Goal: Information Seeking & Learning: Learn about a topic

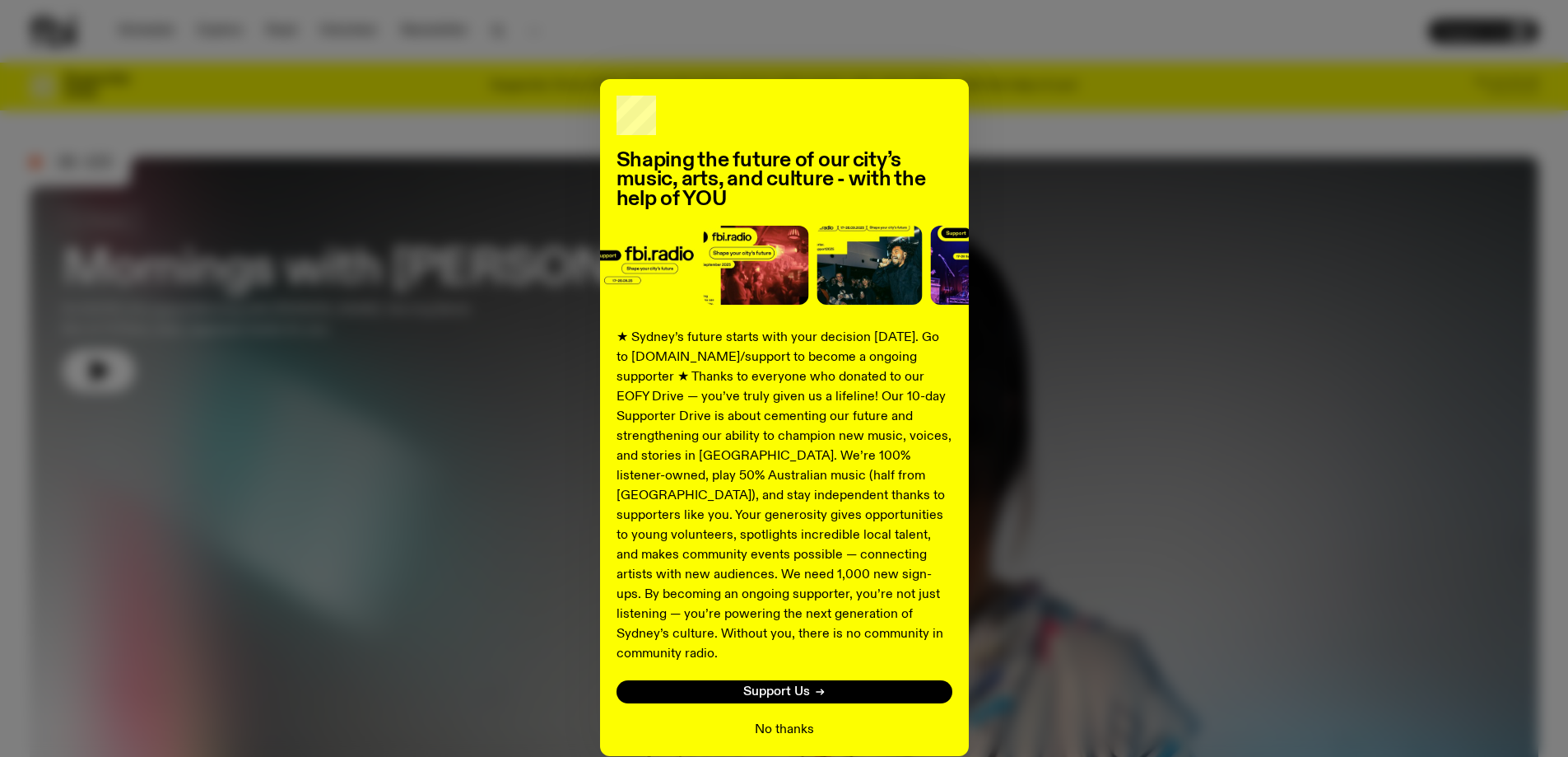
click at [757, 720] on button "No thanks" at bounding box center [784, 729] width 59 height 20
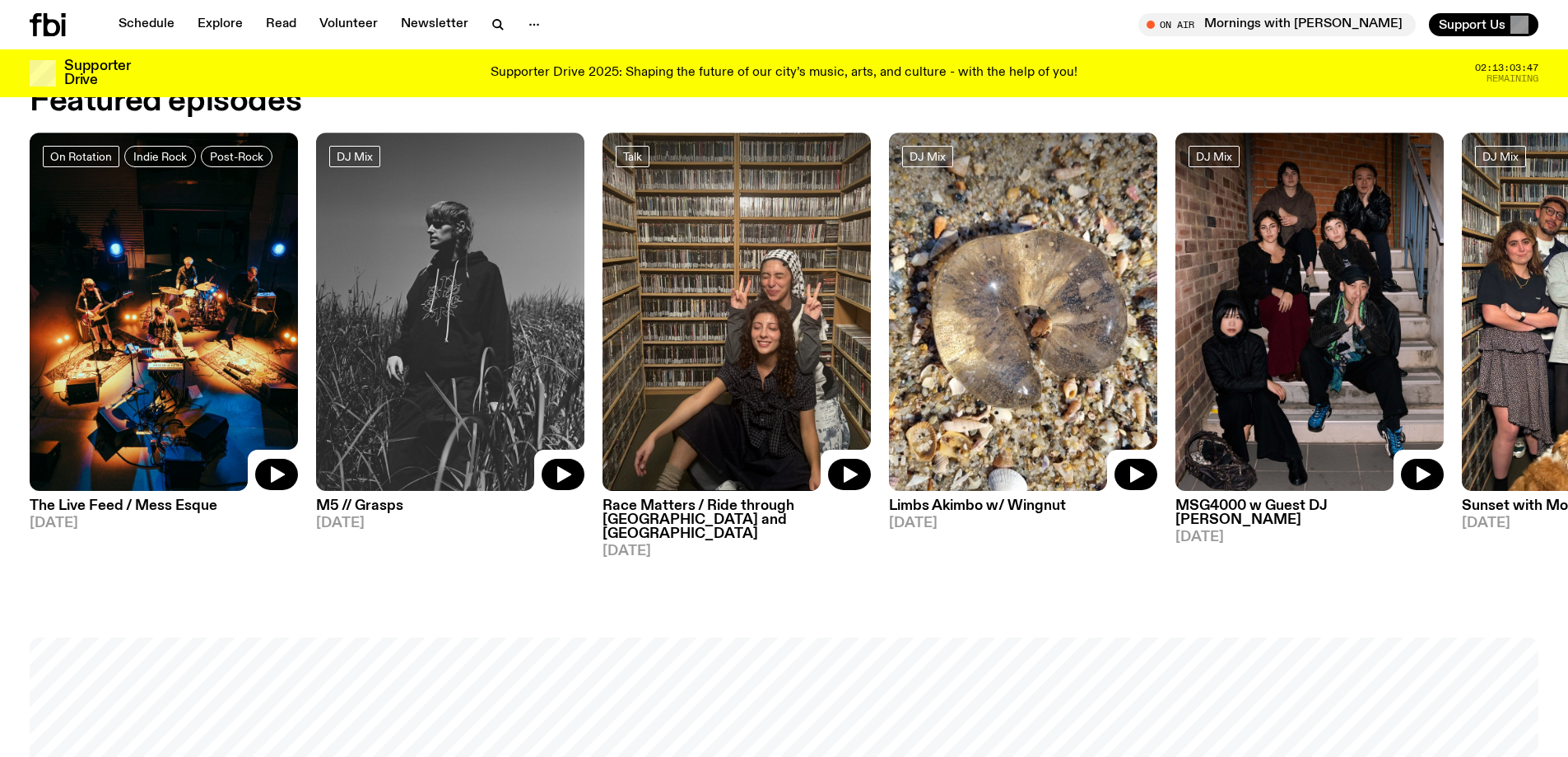
scroll to position [977, 0]
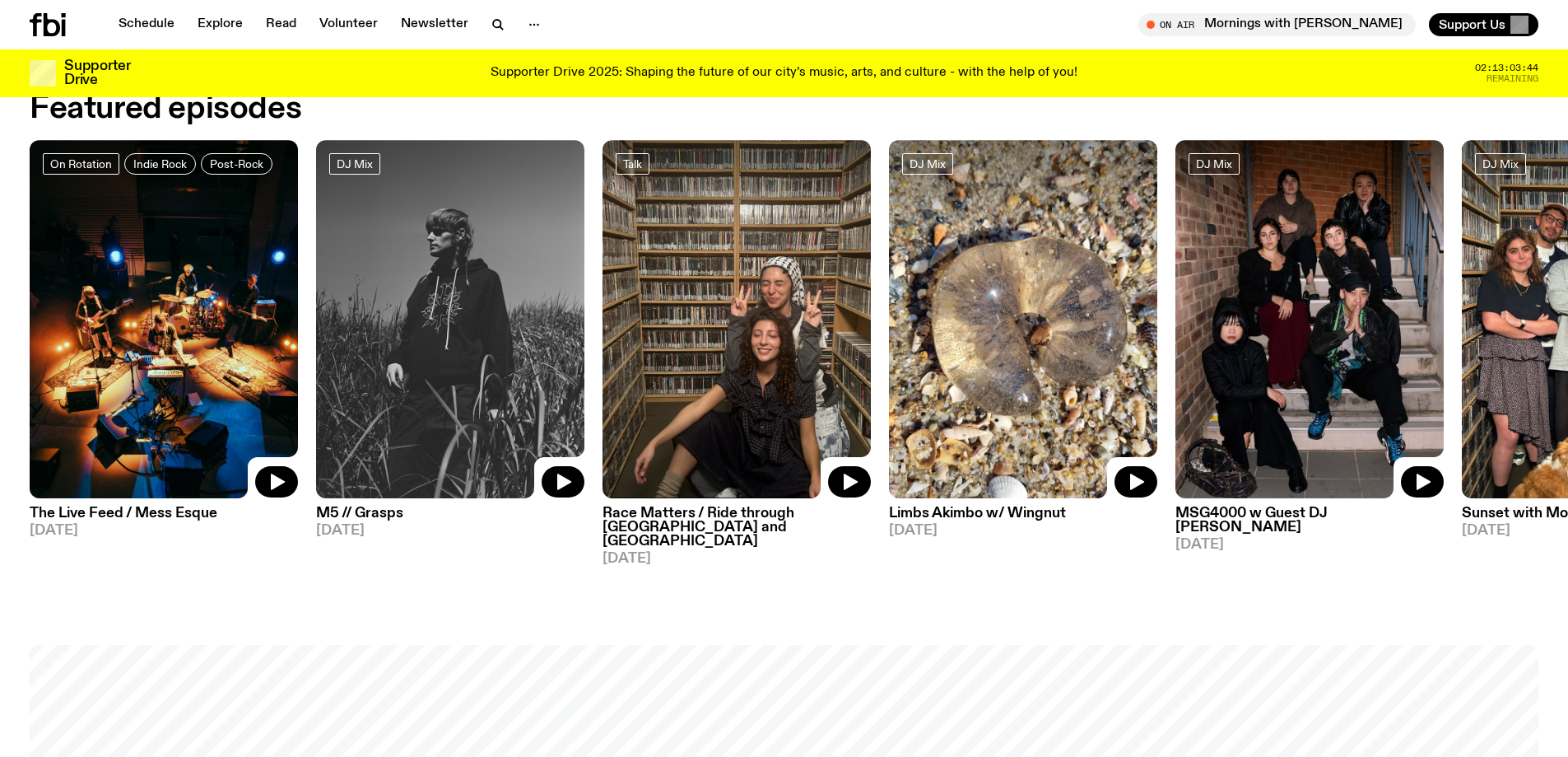
drag, startPoint x: 1521, startPoint y: 269, endPoint x: 1352, endPoint y: 296, distance: 171.1
click at [1352, 296] on div "On Rotation Indie Rock Post-Rock The Live Feed / Mess Esque [DATE] DJ Mix M5 //…" at bounding box center [783, 353] width 1509 height 426
drag, startPoint x: 1494, startPoint y: 248, endPoint x: 1127, endPoint y: 348, distance: 380.4
click at [1127, 348] on div "On Rotation Indie Rock Post-Rock The Live Feed / Mess Esque [DATE] DJ Mix M5 //…" at bounding box center [783, 353] width 1509 height 426
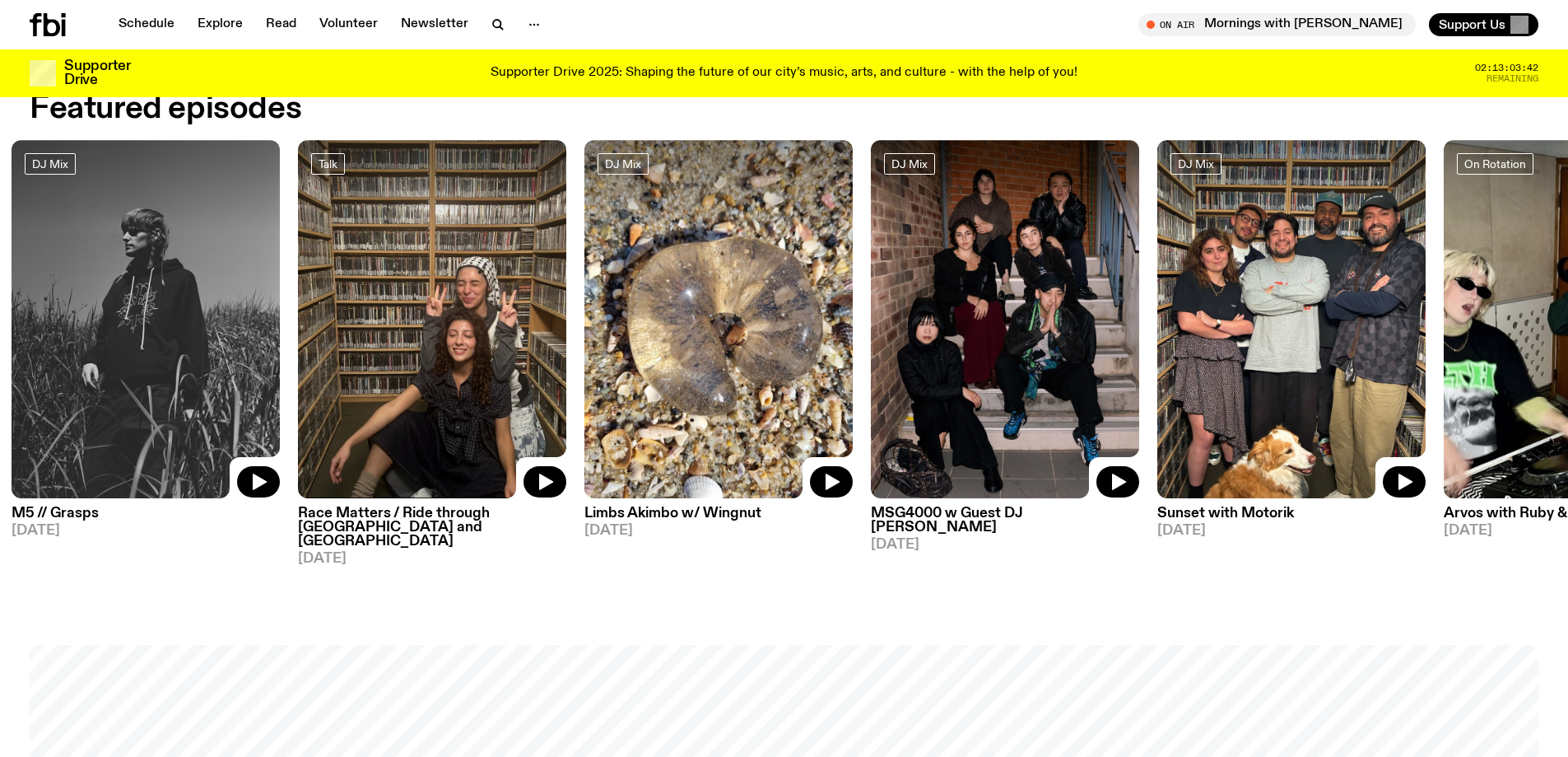
drag, startPoint x: 1245, startPoint y: 252, endPoint x: 738, endPoint y: 312, distance: 510.5
click at [871, 312] on img at bounding box center [1005, 319] width 268 height 359
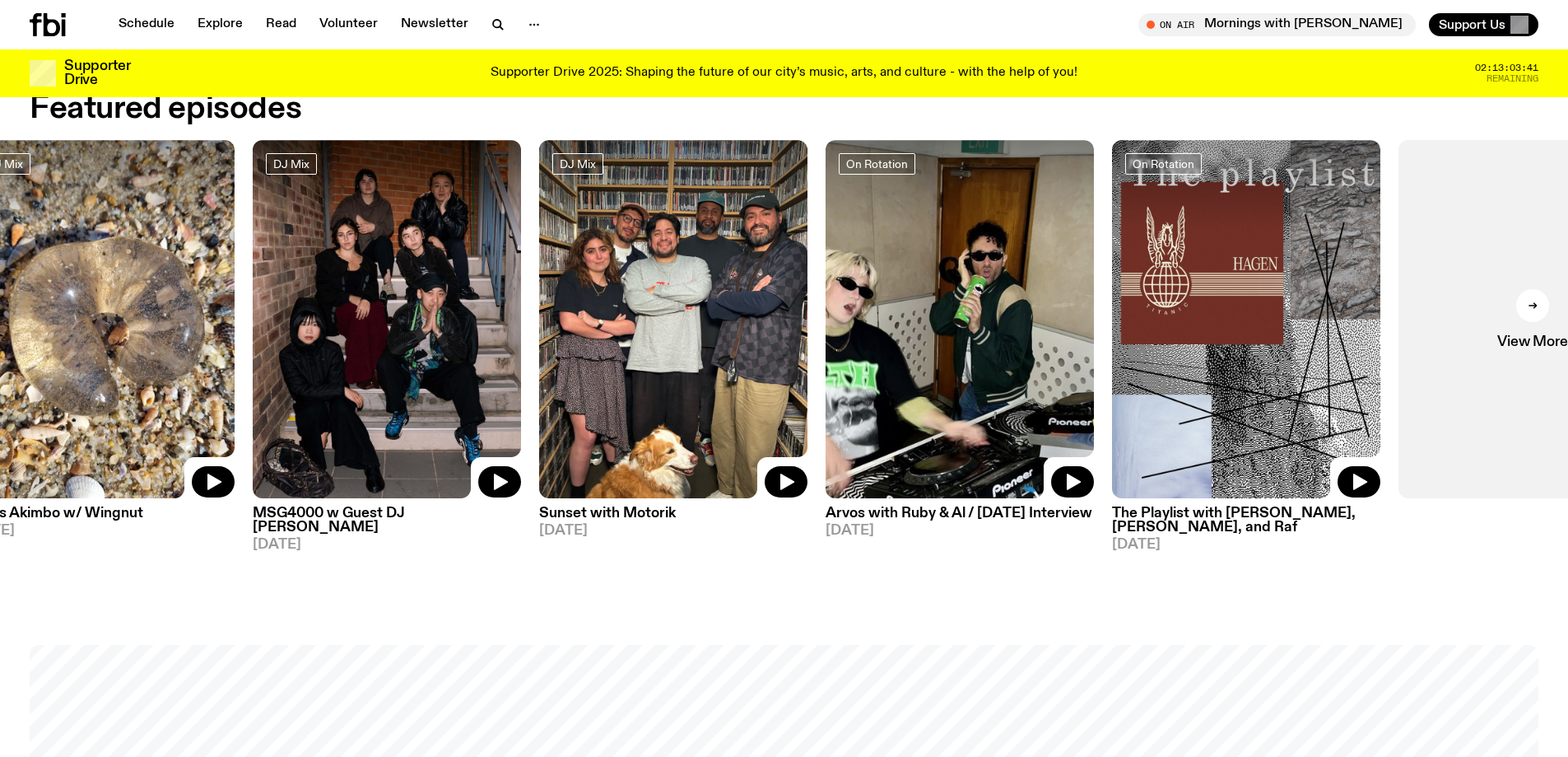
drag, startPoint x: 1017, startPoint y: 273, endPoint x: 667, endPoint y: 290, distance: 350.4
click at [667, 290] on img at bounding box center [673, 319] width 268 height 359
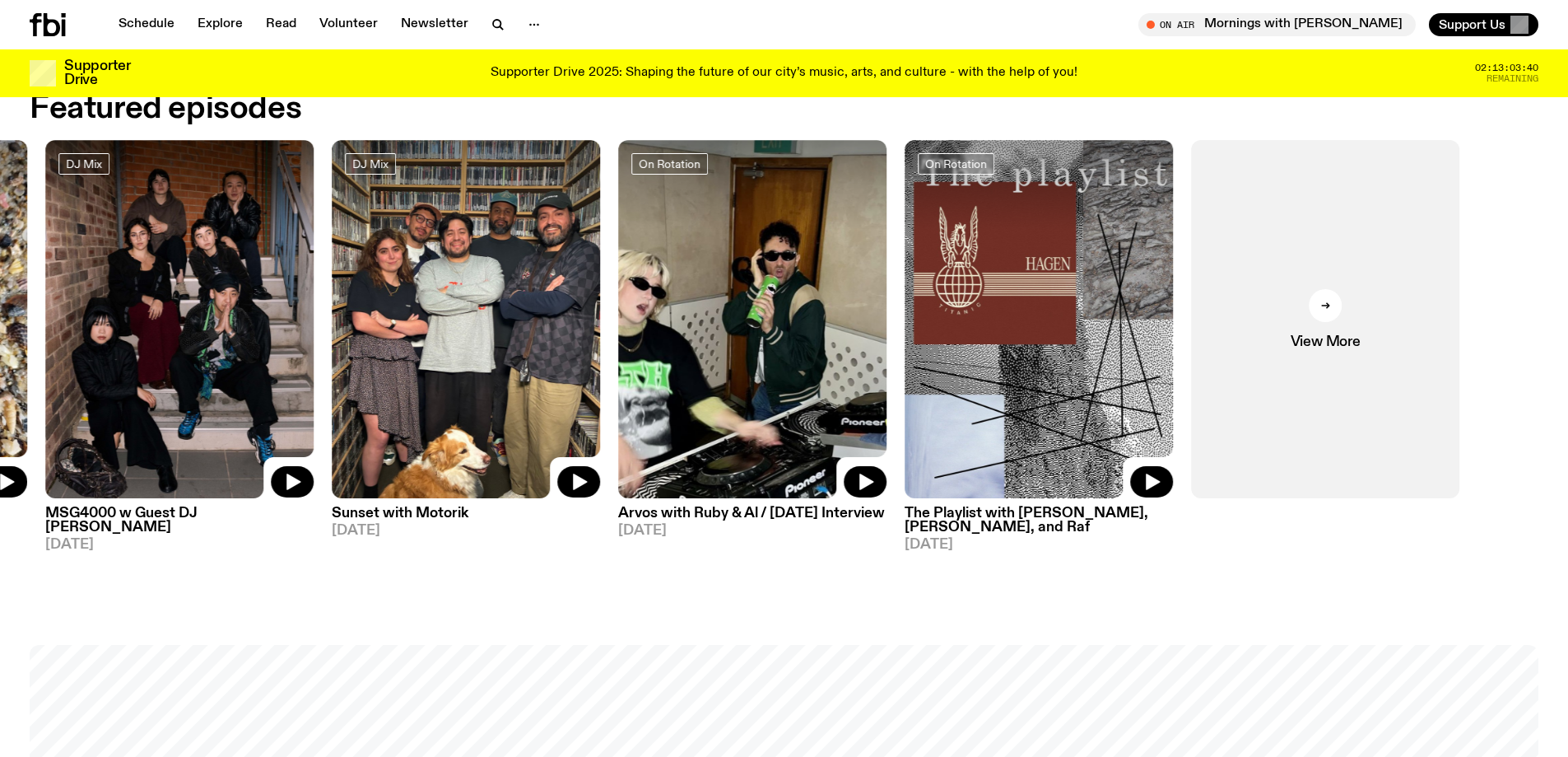
drag, startPoint x: 866, startPoint y: 284, endPoint x: 780, endPoint y: 299, distance: 87.3
click at [780, 299] on img at bounding box center [752, 319] width 268 height 359
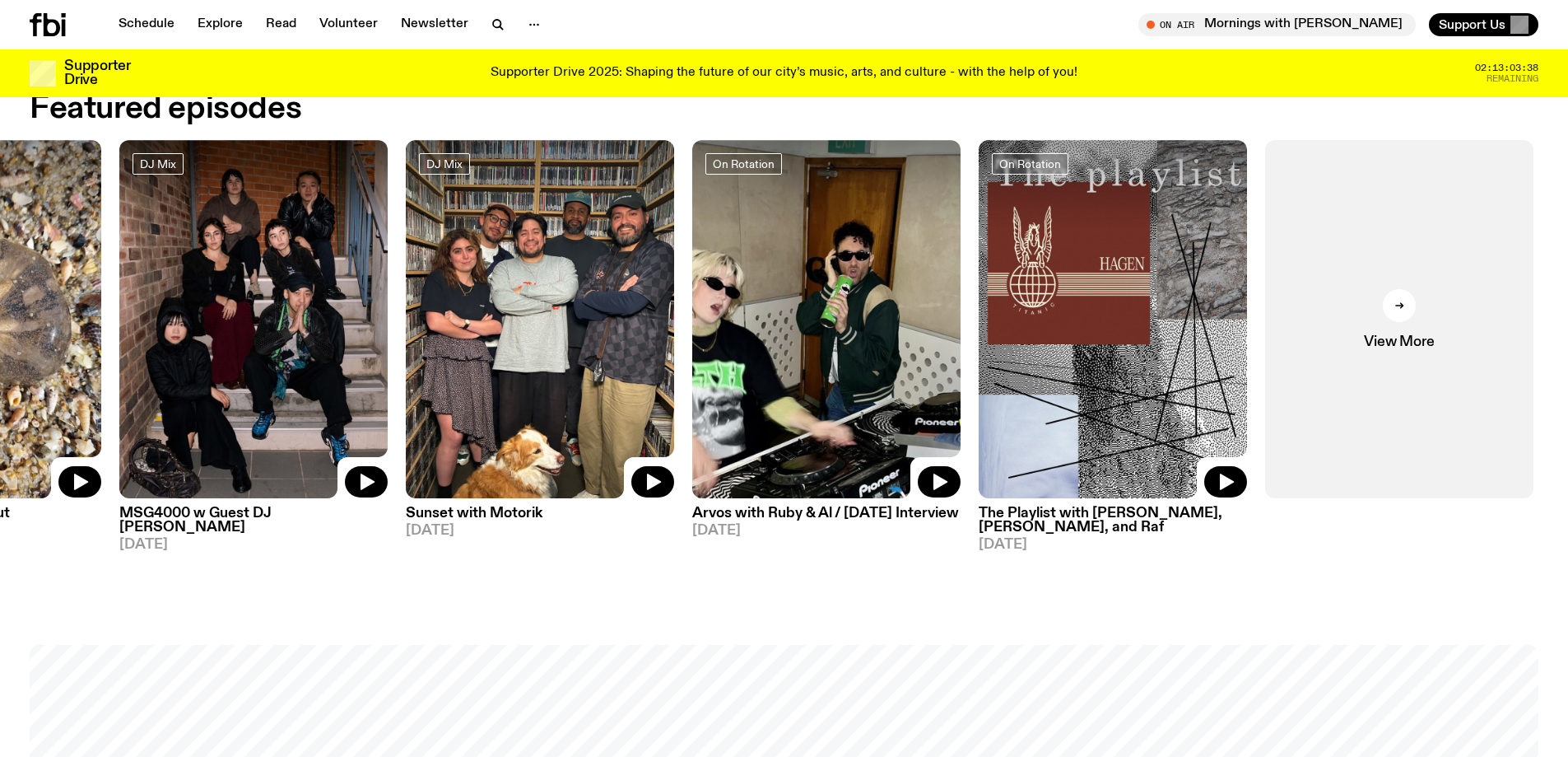
drag, startPoint x: 904, startPoint y: 327, endPoint x: 208, endPoint y: 320, distance: 696.0
click at [210, 320] on div "On Rotation Indie Rock Post-Rock The Live Feed / Mess Esque [DATE] DJ Mix M5 //…" at bounding box center [783, 353] width 1509 height 426
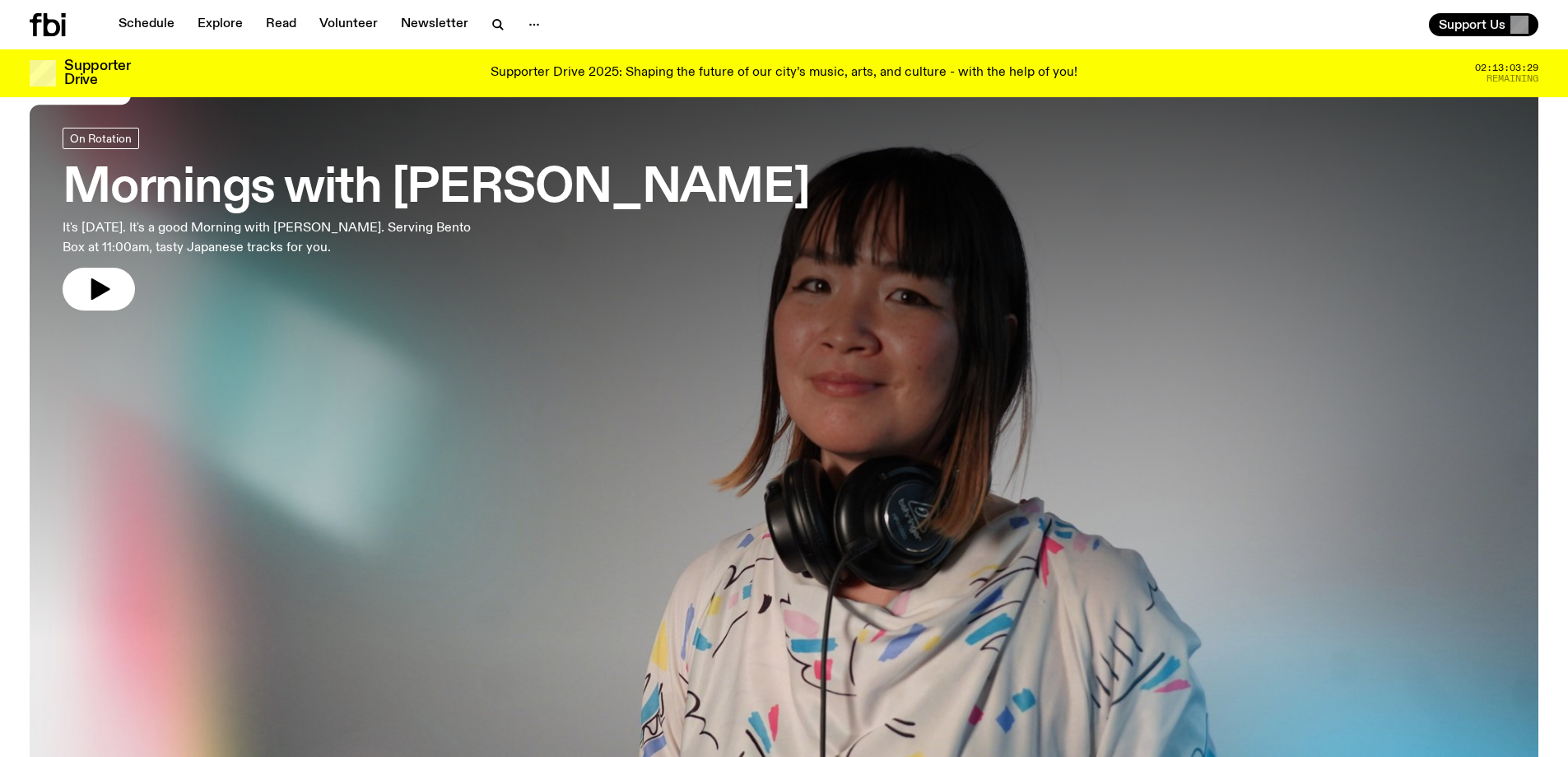
scroll to position [0, 0]
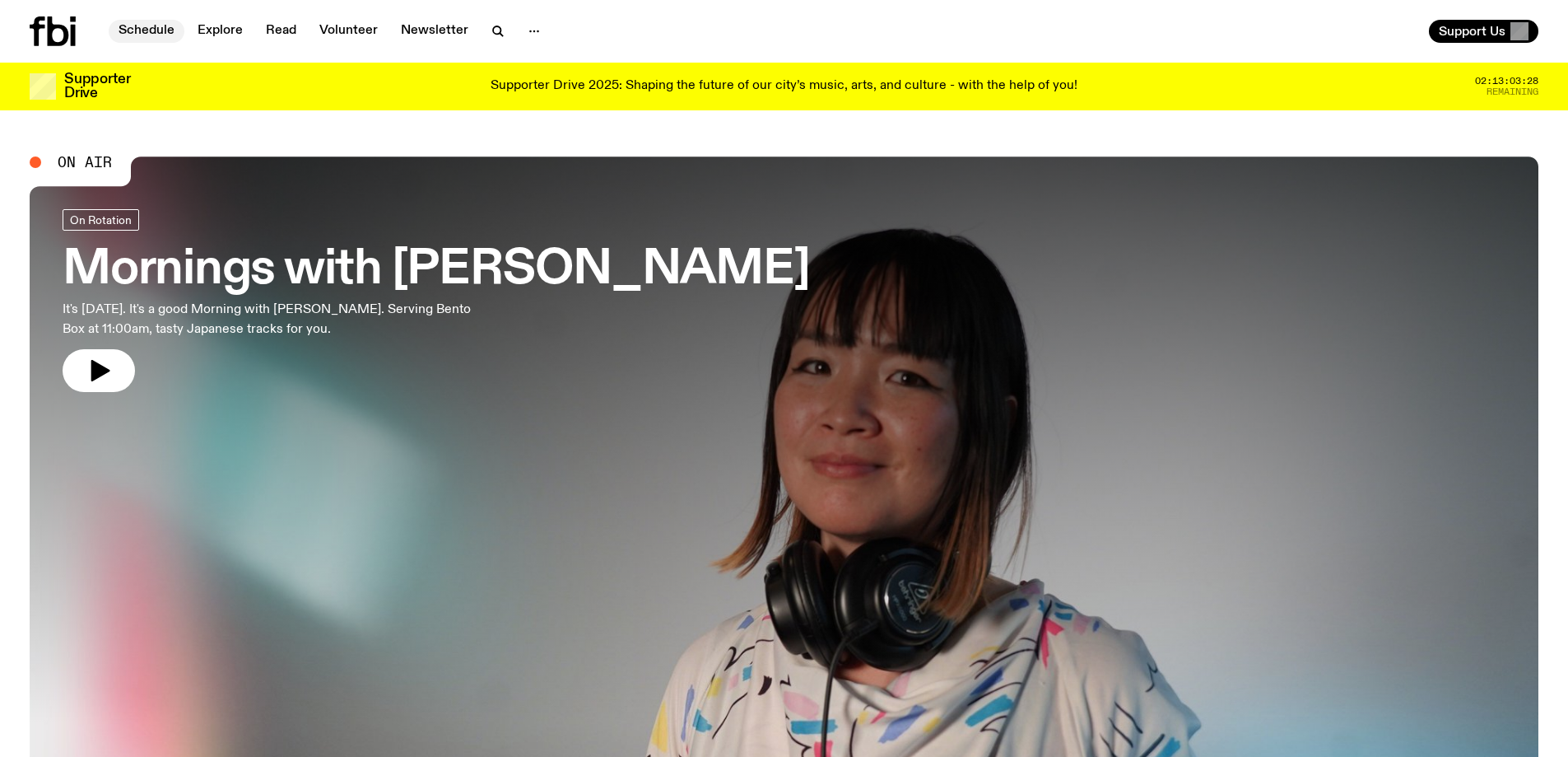
click at [154, 28] on link "Schedule" at bounding box center [145, 31] width 75 height 23
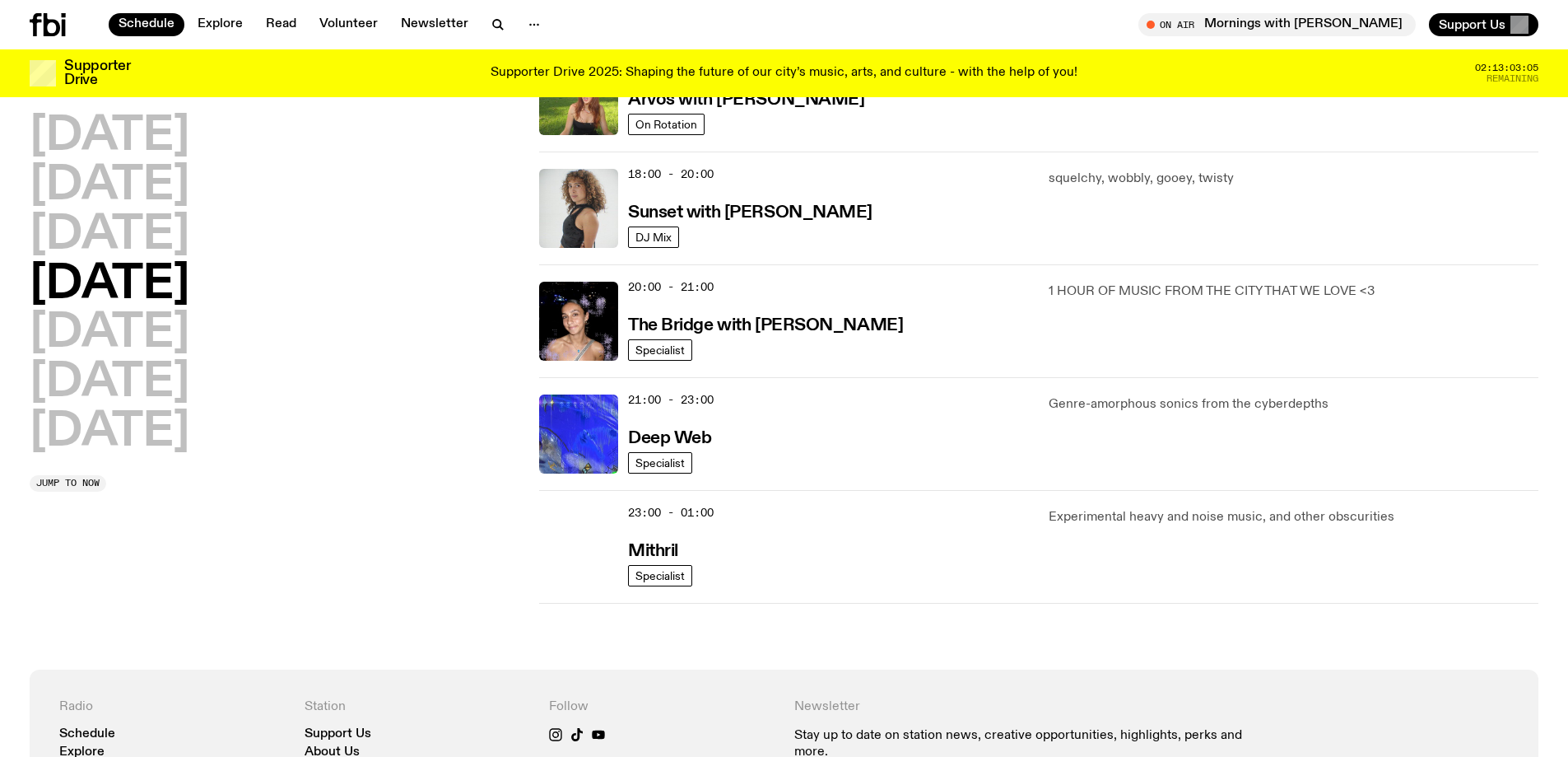
scroll to position [732, 0]
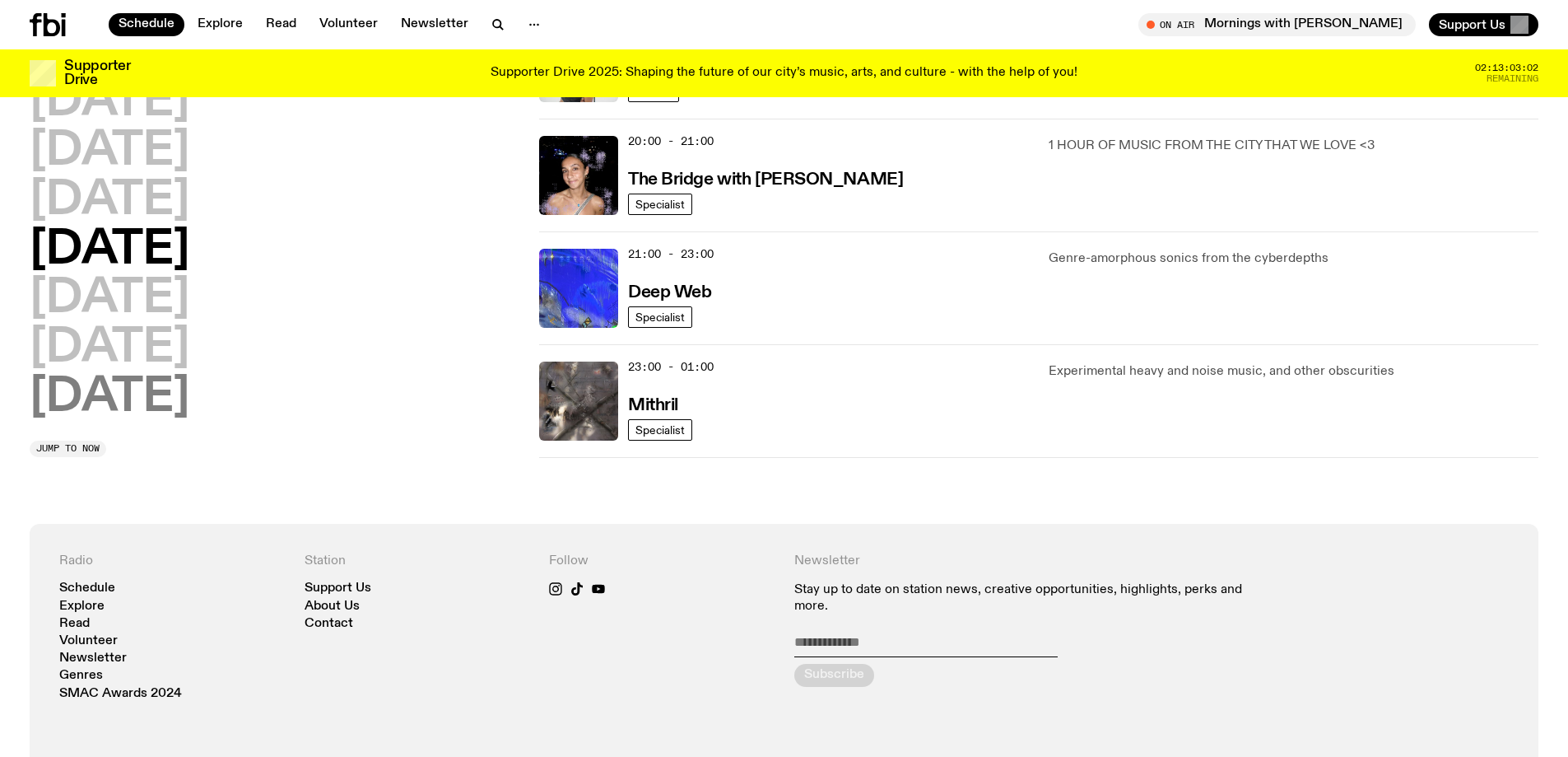
click at [98, 283] on h2 "[DATE]" at bounding box center [109, 300] width 160 height 46
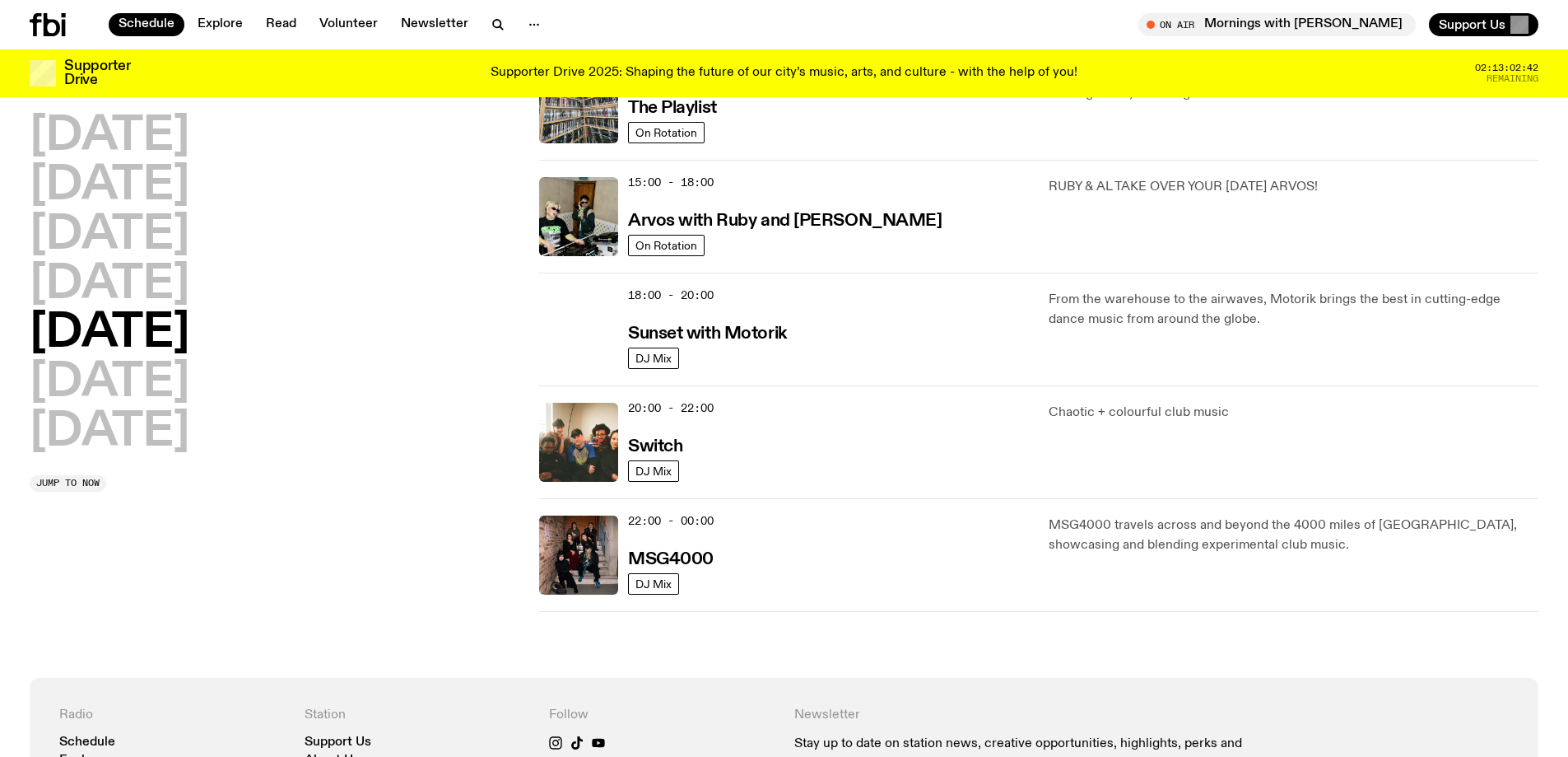
scroll to position [576, 0]
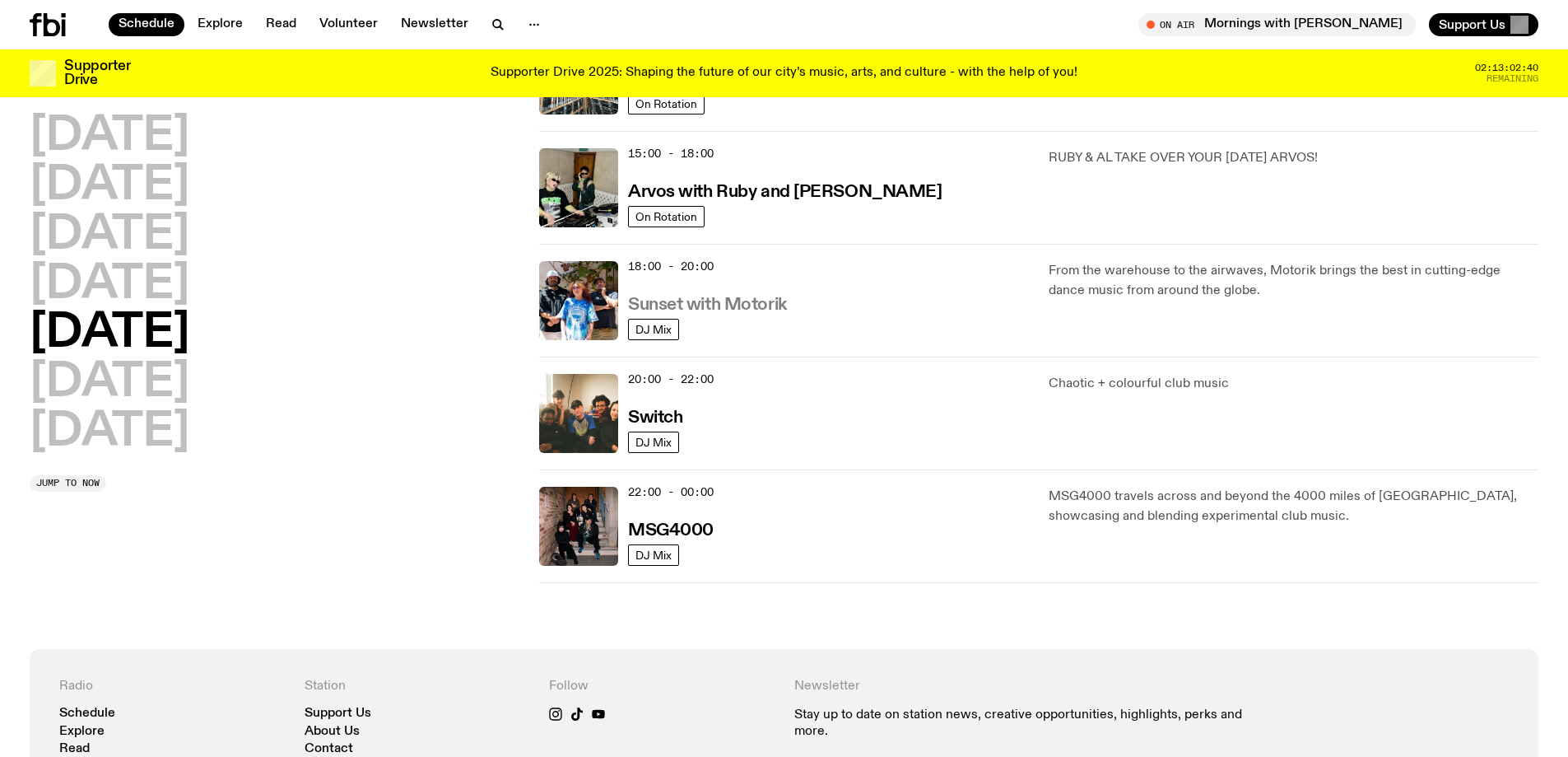
click at [739, 309] on h3 "Sunset with Motorik" at bounding box center [707, 304] width 159 height 17
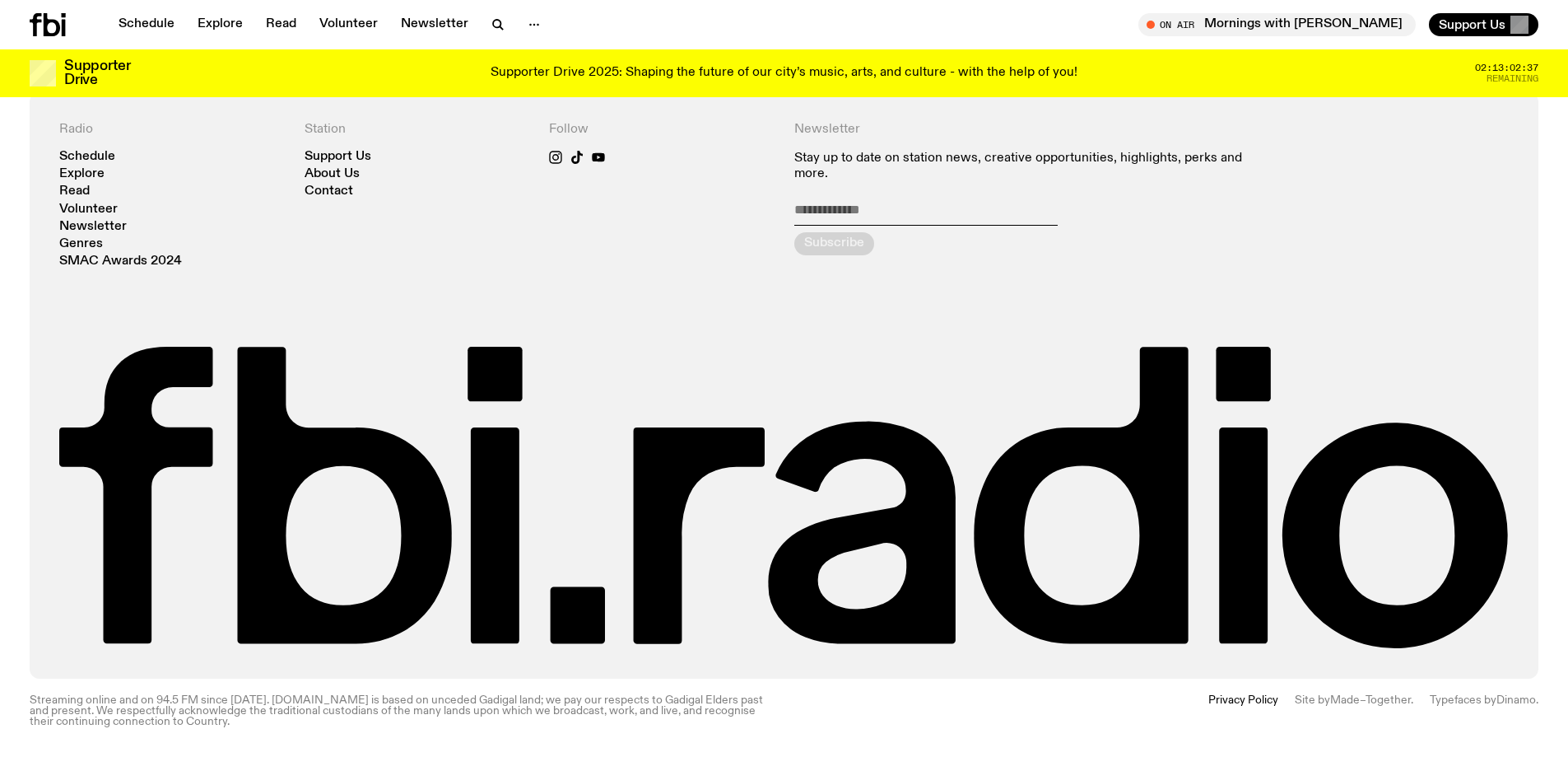
scroll to position [1964, 0]
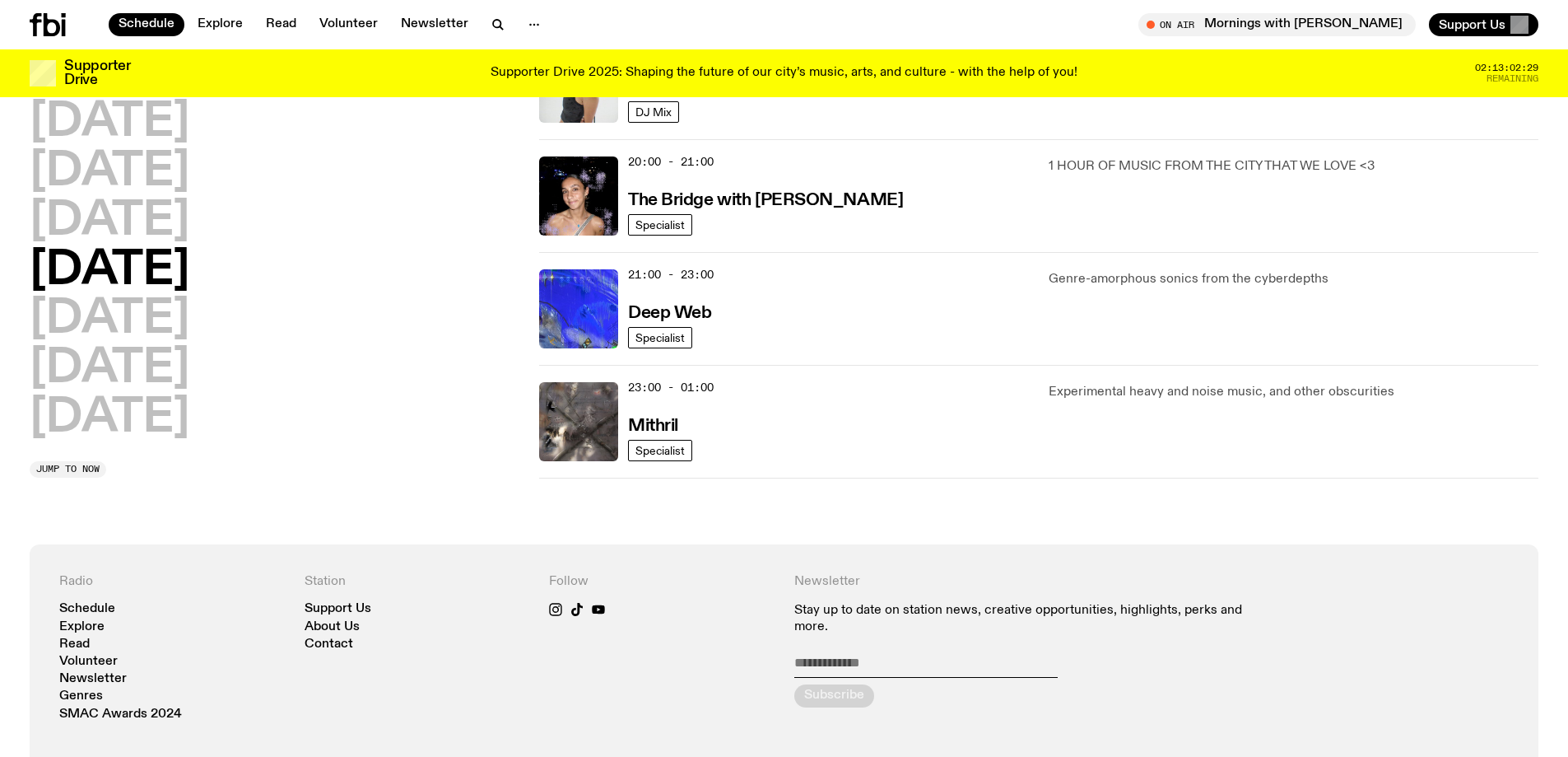
scroll to position [824, 0]
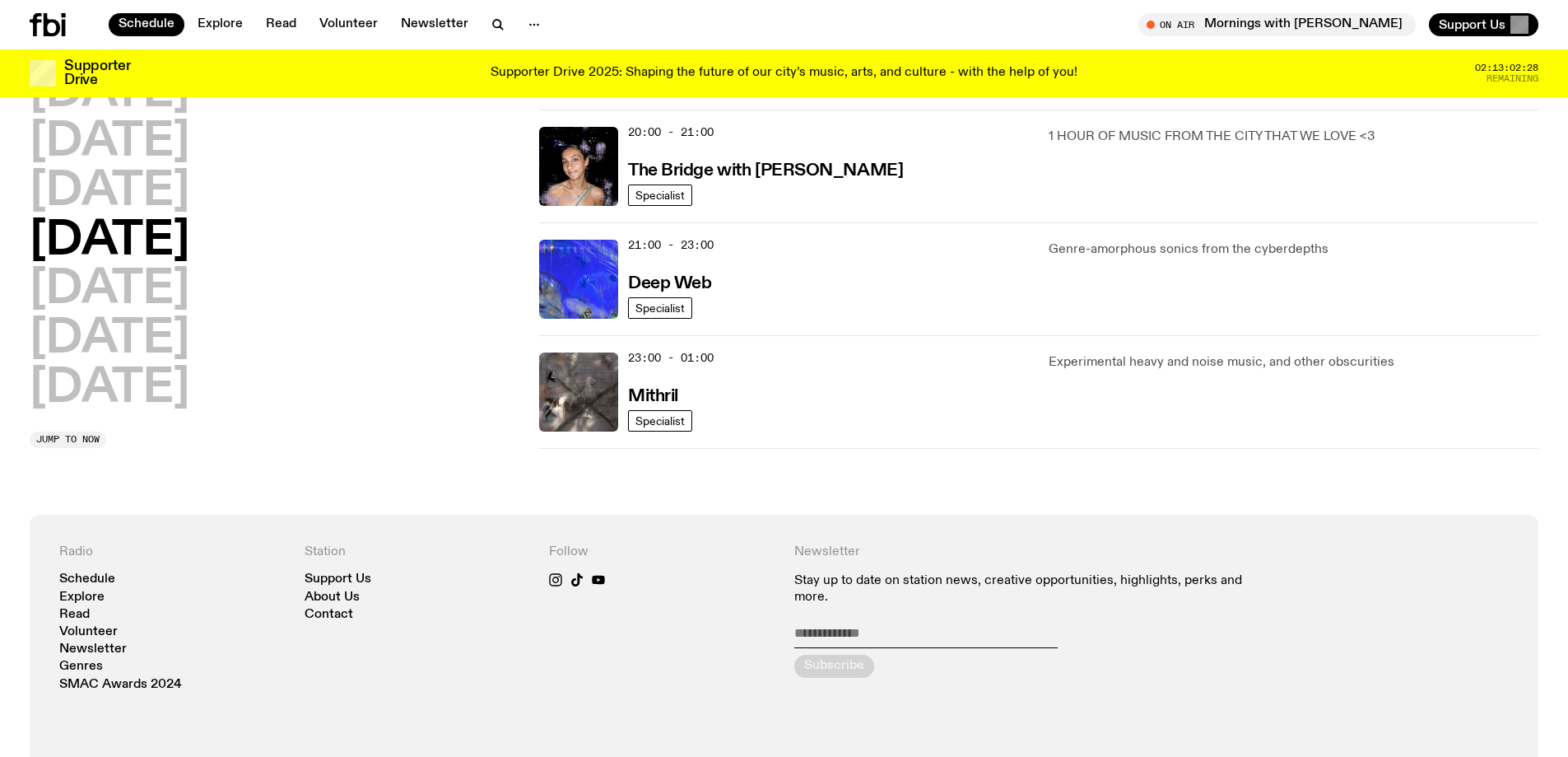
click at [1081, 368] on p "Experimental heavy and noise music, and other obscurities" at bounding box center [1293, 362] width 490 height 20
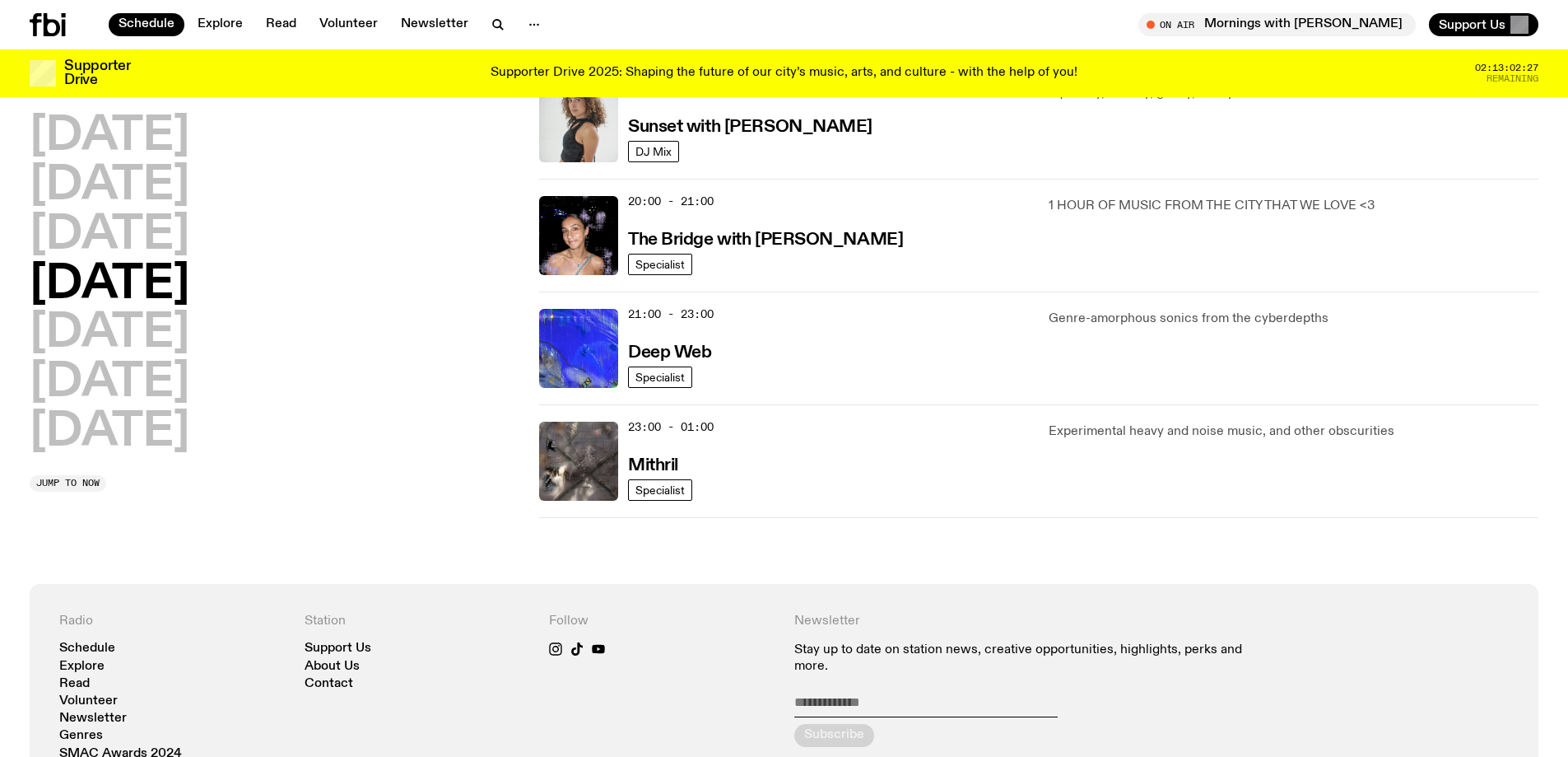
scroll to position [658, 0]
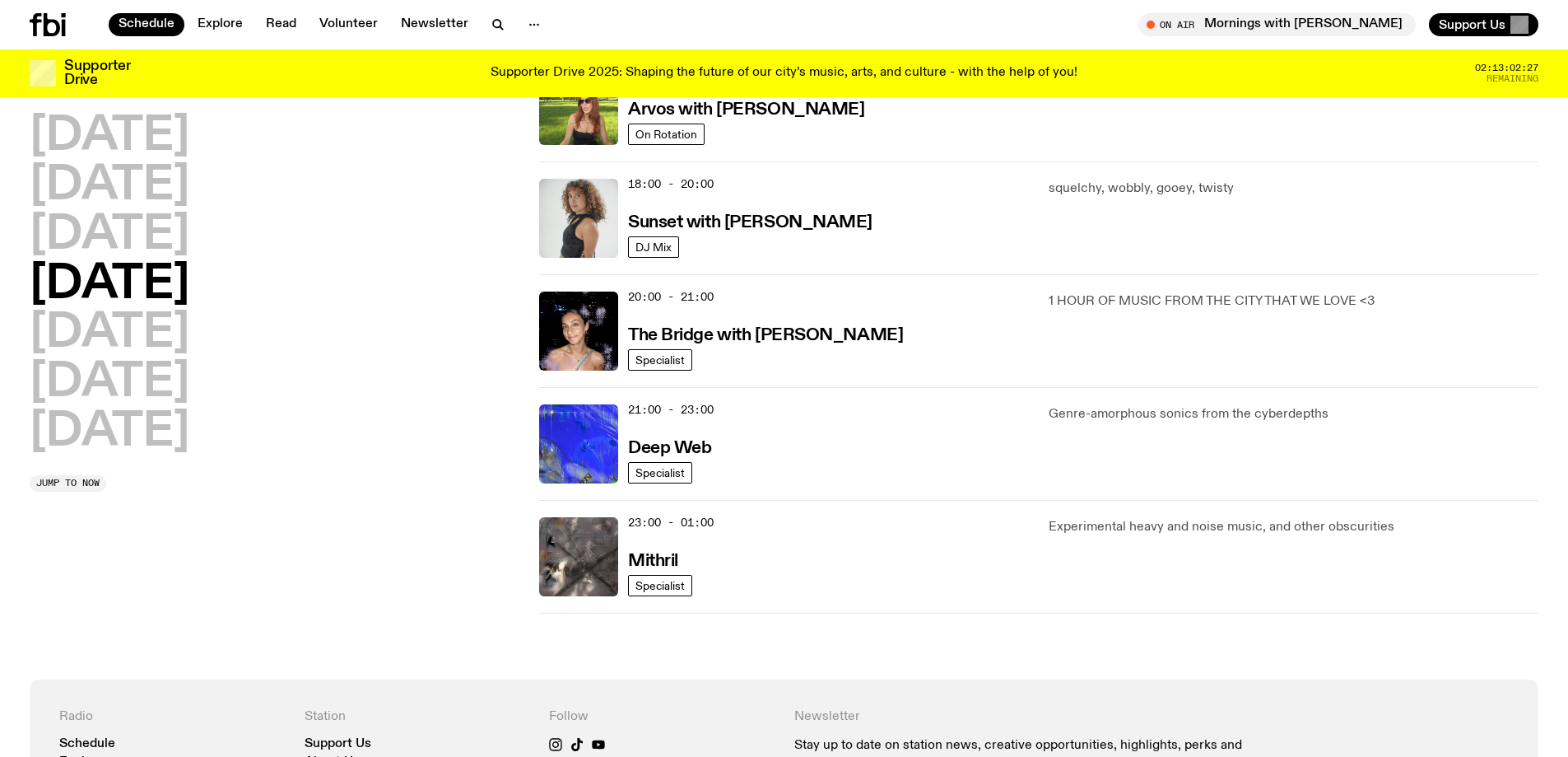
click at [1089, 306] on p "1 HOUR OF MUSIC FROM THE CITY THAT WE LOVE <3" at bounding box center [1293, 301] width 490 height 20
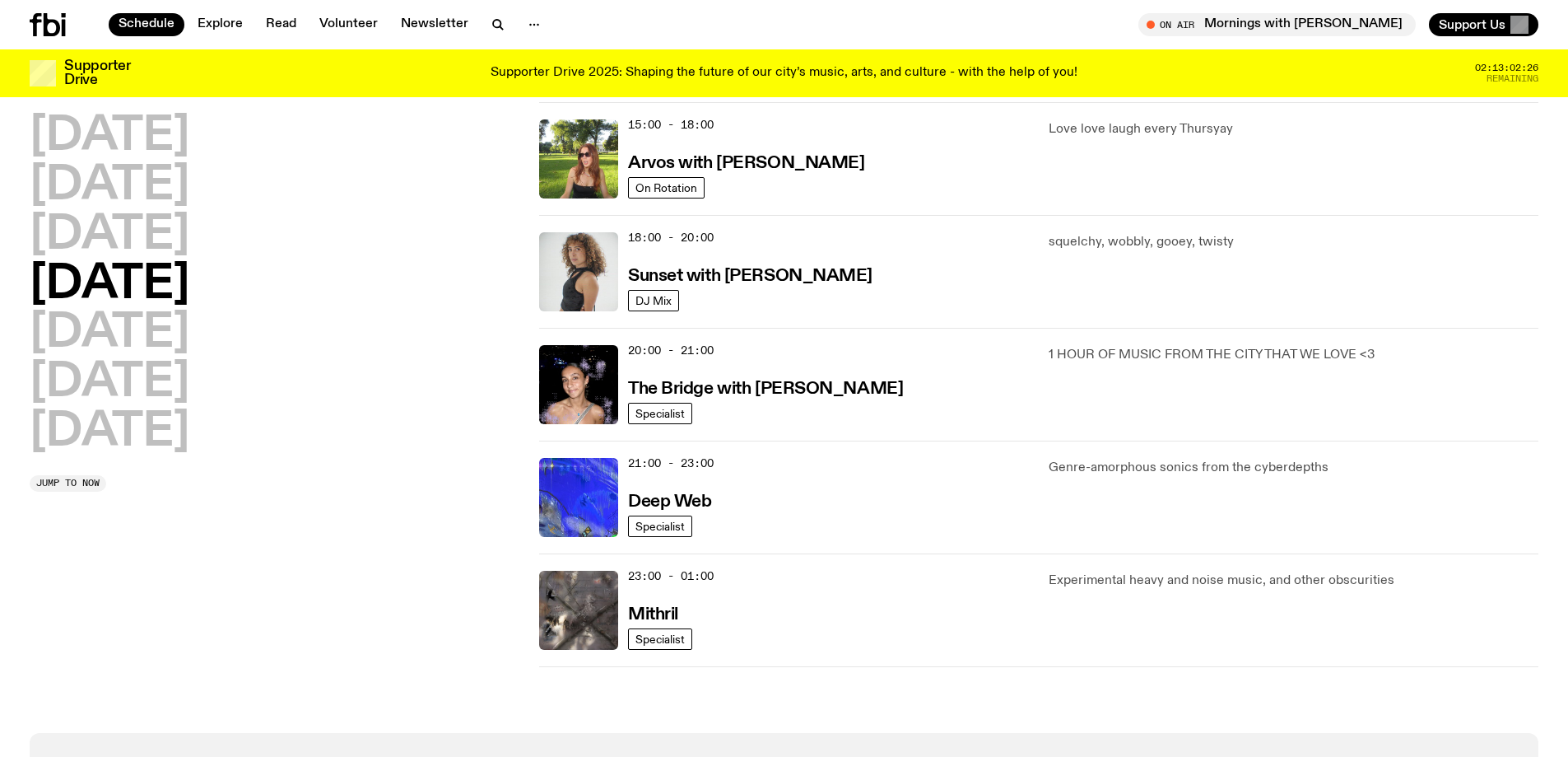
scroll to position [576, 0]
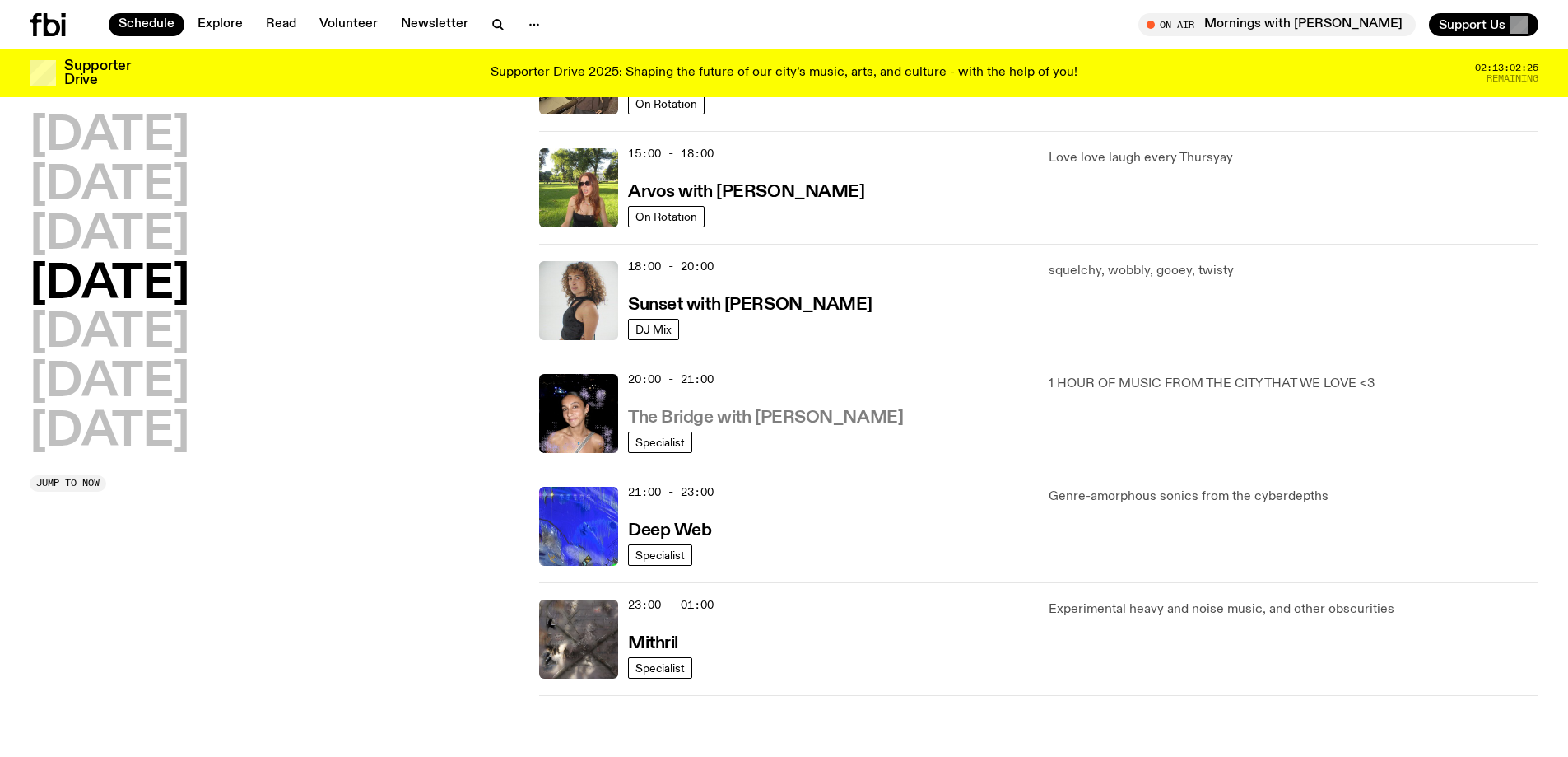
click at [740, 419] on h3 "The Bridge with [PERSON_NAME]" at bounding box center [765, 417] width 275 height 17
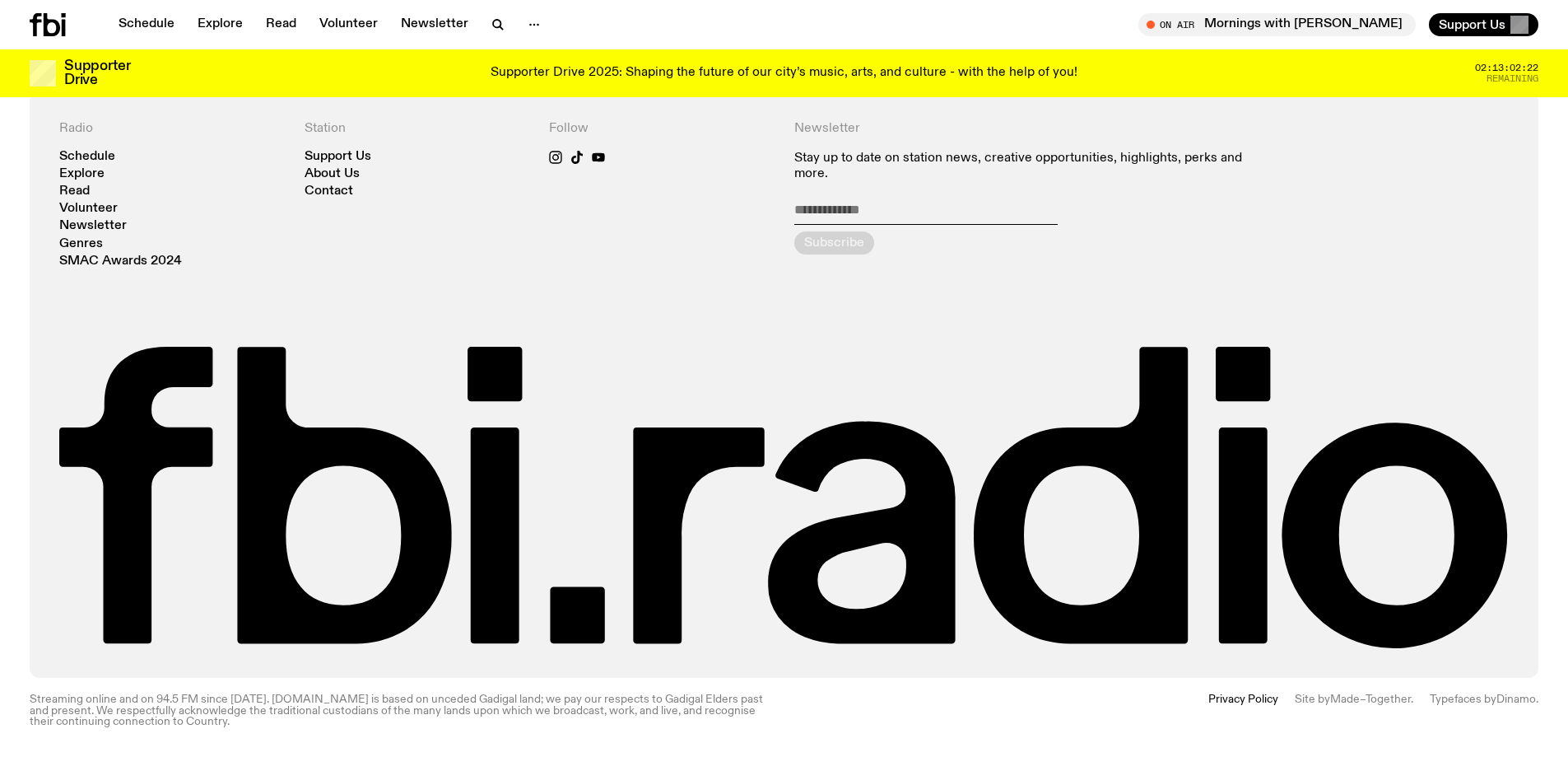
scroll to position [1799, 0]
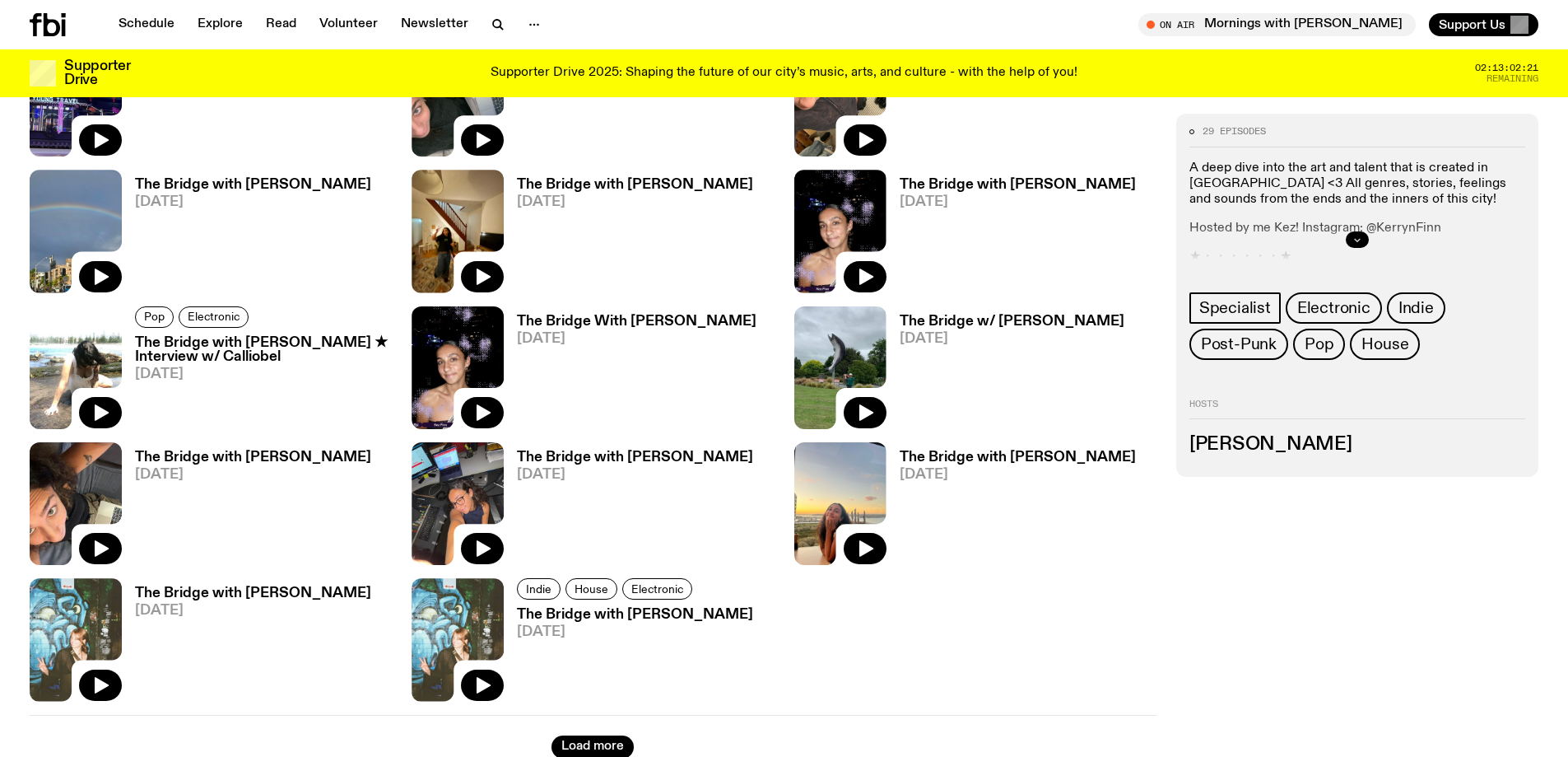
click at [1353, 233] on button "button" at bounding box center [1357, 240] width 23 height 17
drag, startPoint x: 1201, startPoint y: 211, endPoint x: 1211, endPoint y: 210, distance: 10.0
click at [1200, 211] on div "A deep dive into the art and talent that is created in [GEOGRAPHIC_DATA] <3 All…" at bounding box center [1357, 213] width 336 height 106
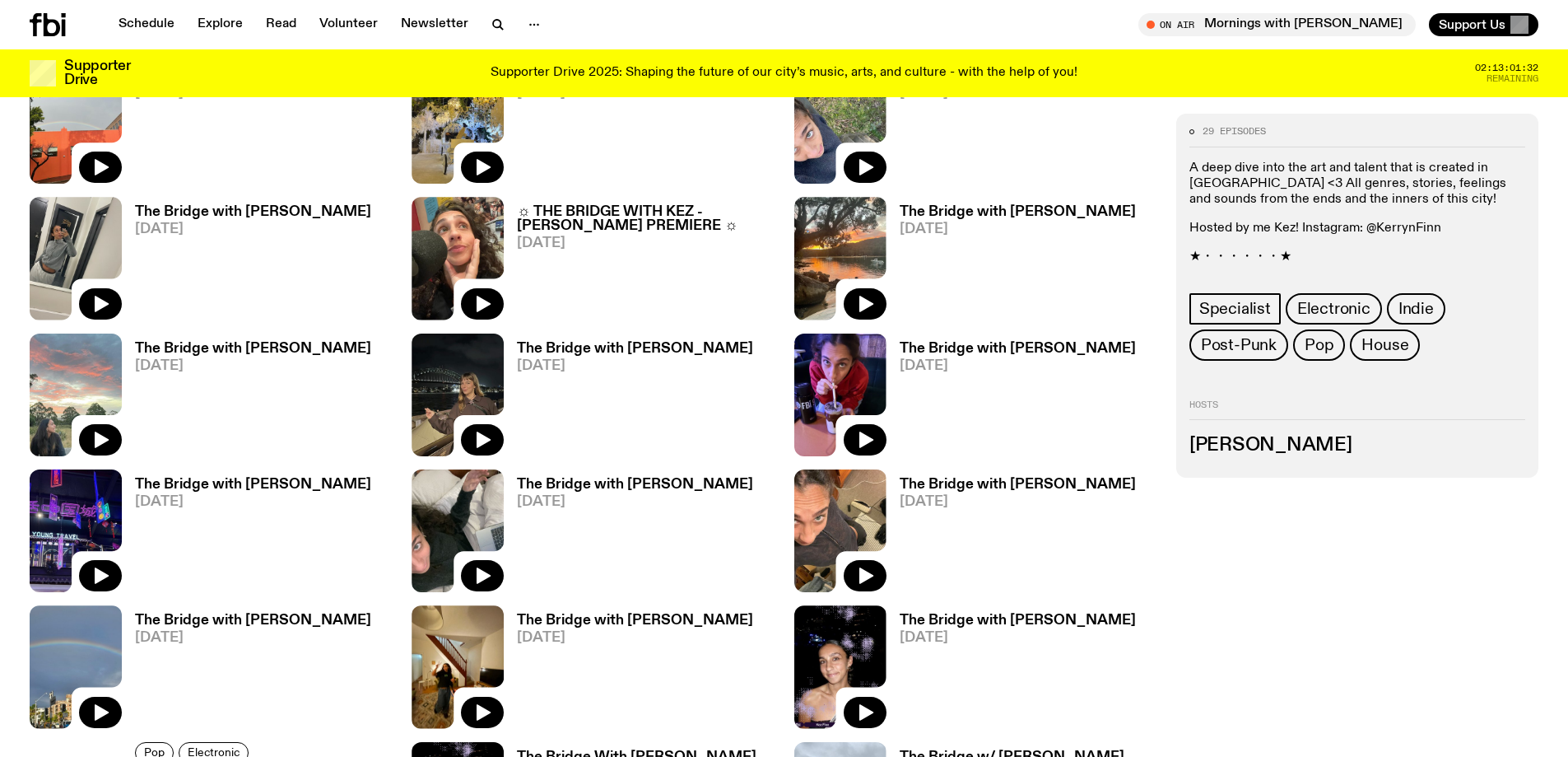
scroll to position [1389, 0]
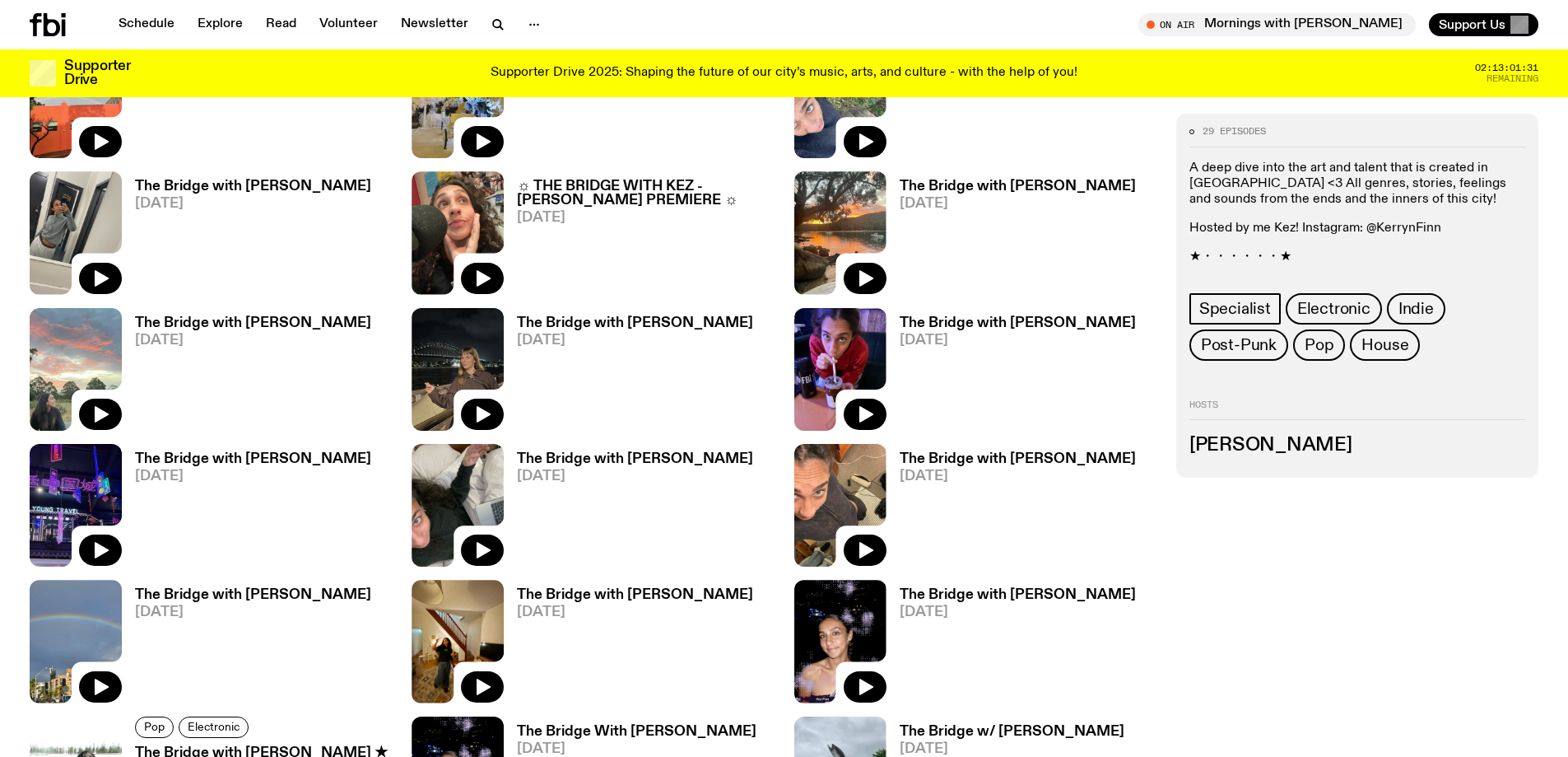
click at [670, 324] on h3 "The Bridge with [PERSON_NAME]" at bounding box center [635, 323] width 236 height 14
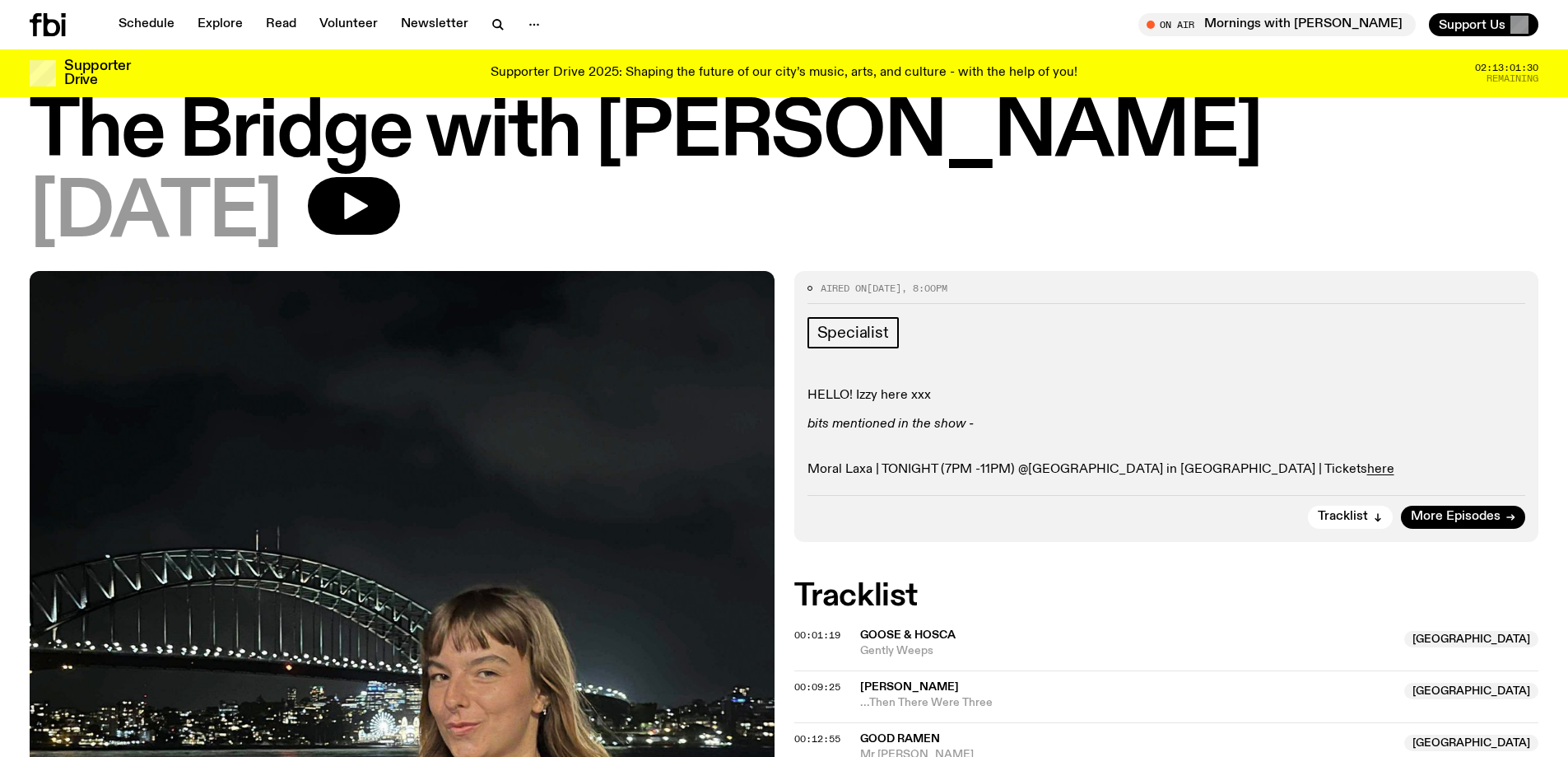
scroll to position [83, 0]
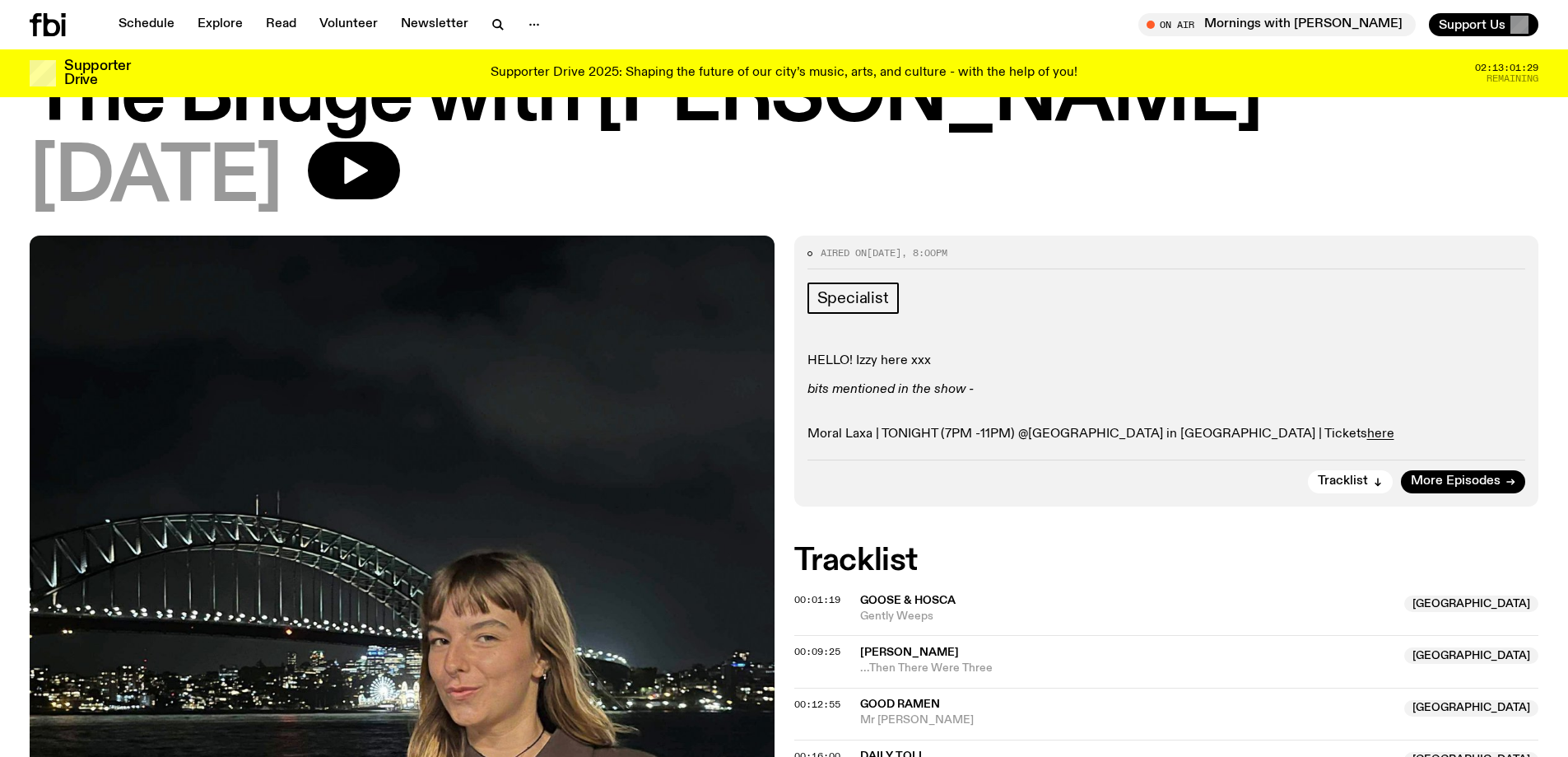
click at [883, 435] on p "Moral Laxa | TONIGHT (7PM -11PM) @[GEOGRAPHIC_DATA] in [GEOGRAPHIC_DATA] | Tick…" at bounding box center [1166, 426] width 718 height 31
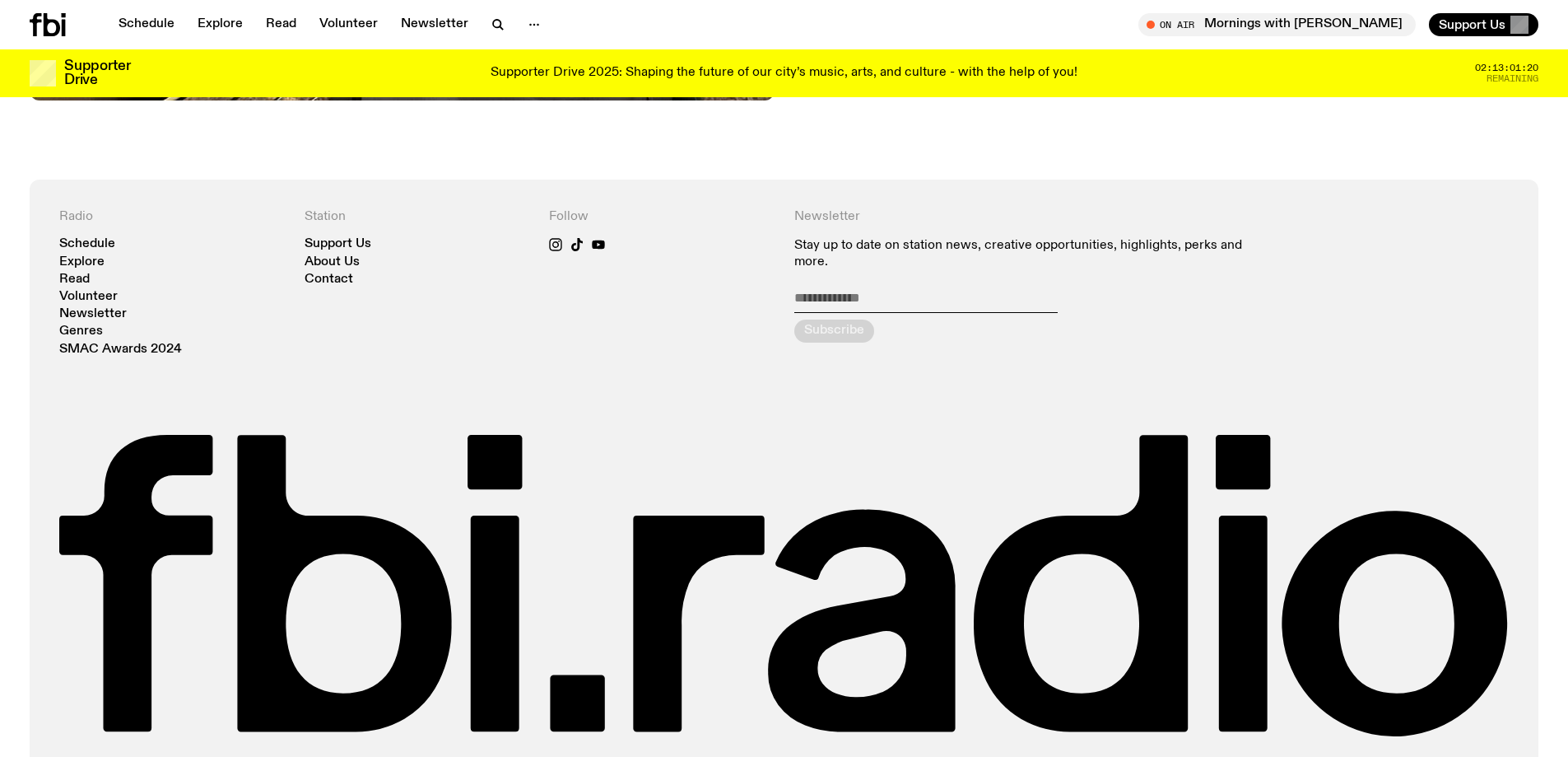
scroll to position [1225, 0]
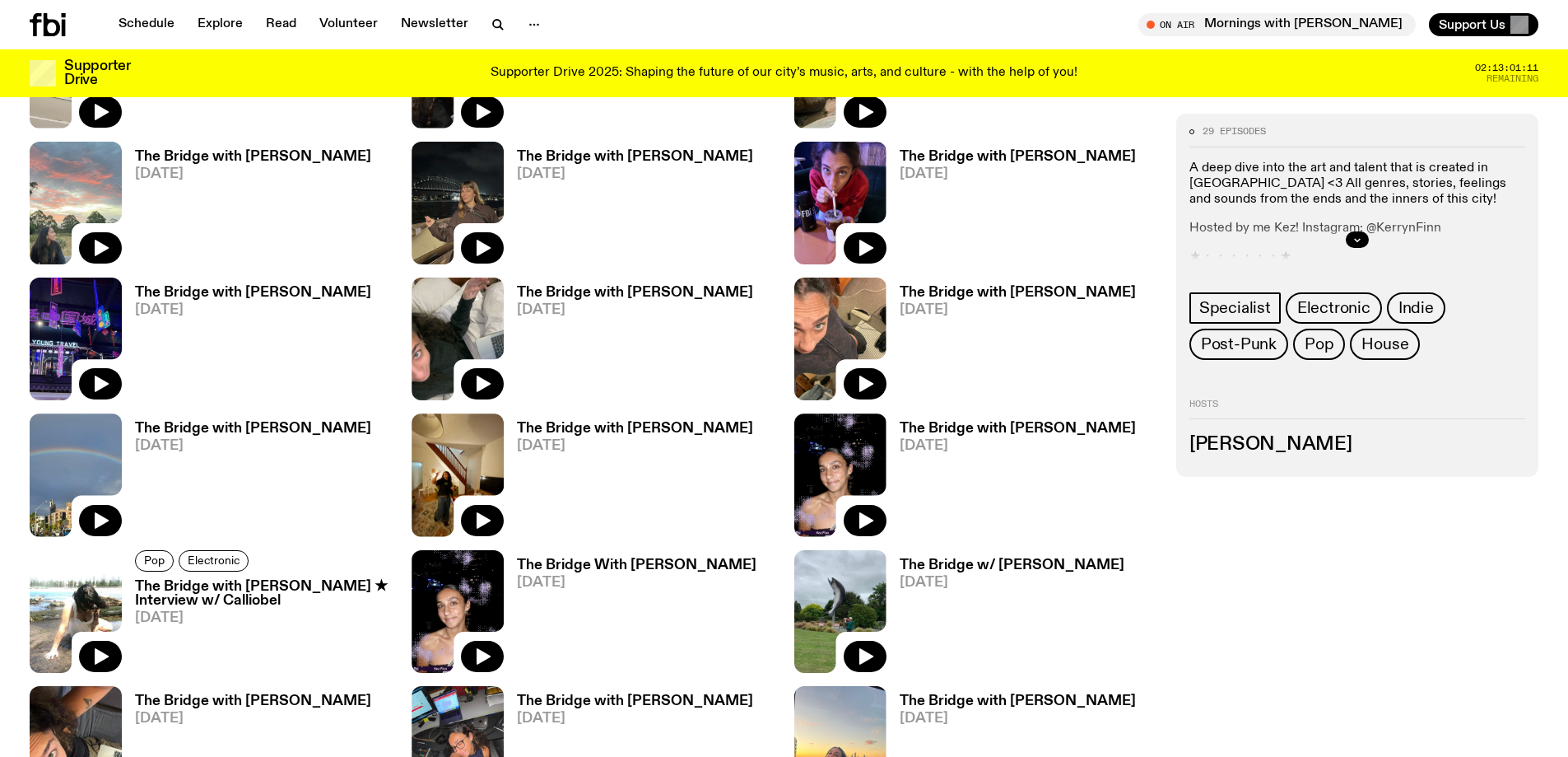
scroll to position [1554, 0]
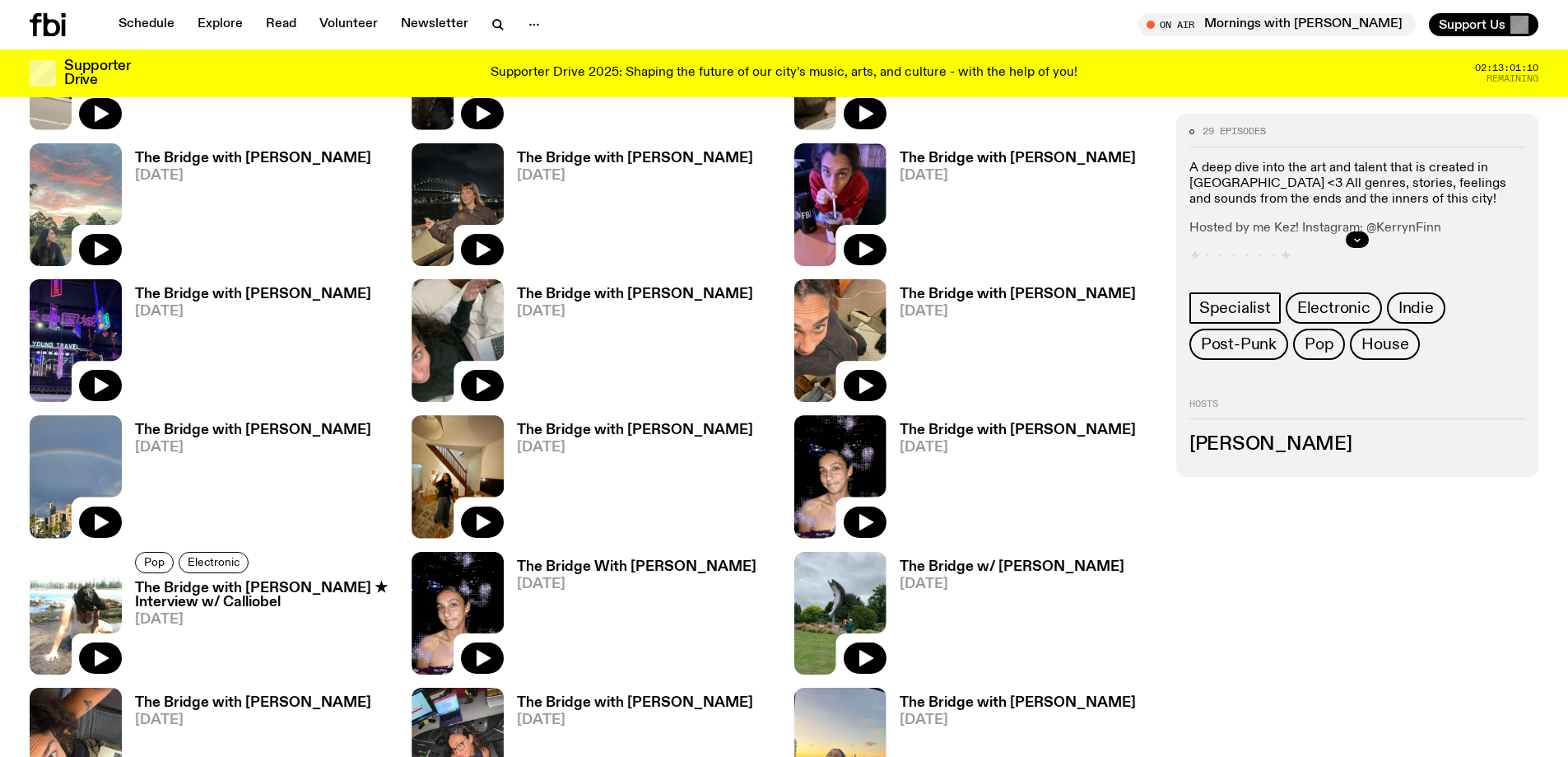
click at [233, 300] on h3 "The Bridge with [PERSON_NAME]" at bounding box center [253, 295] width 236 height 14
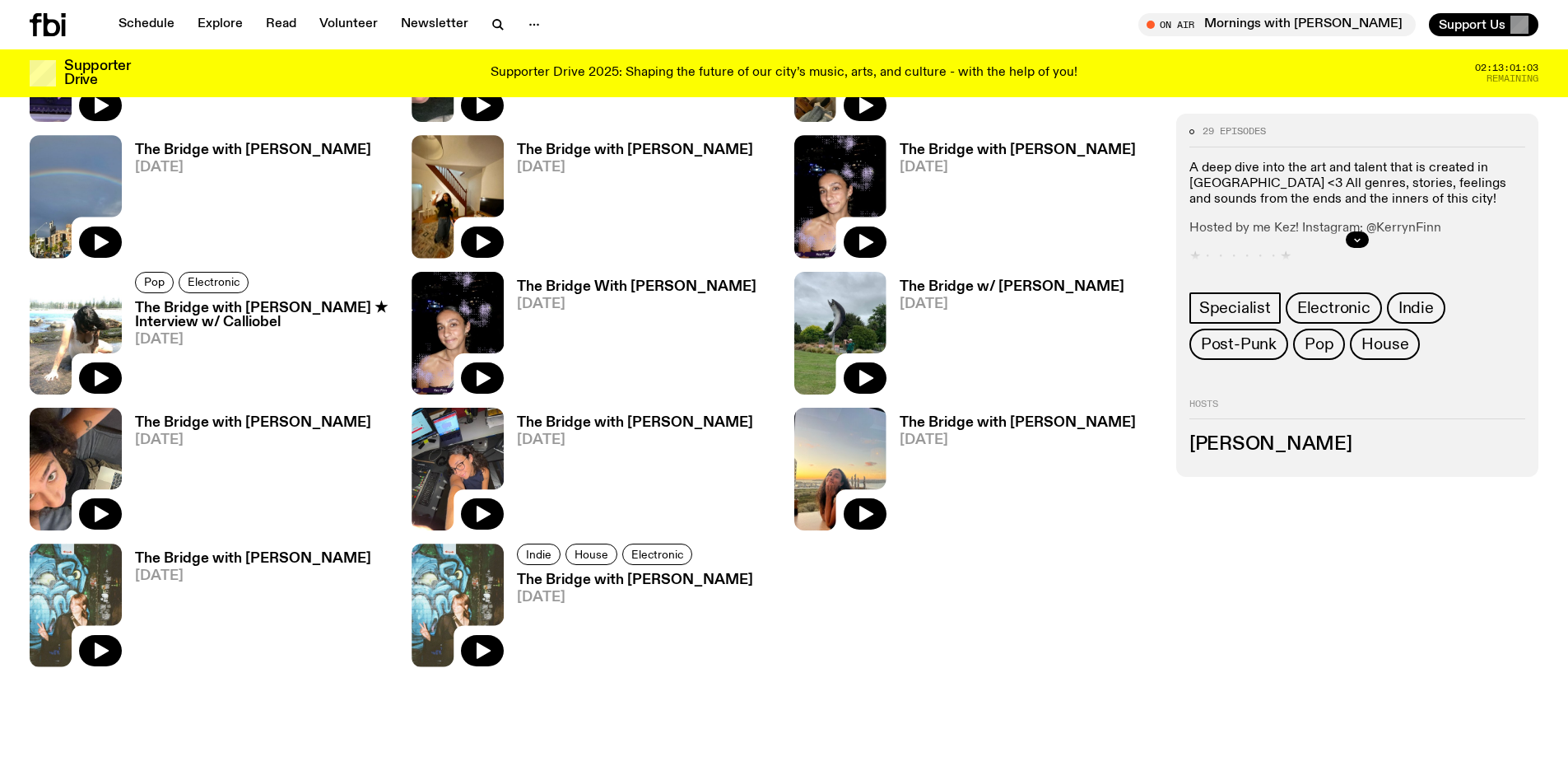
scroll to position [1706, 0]
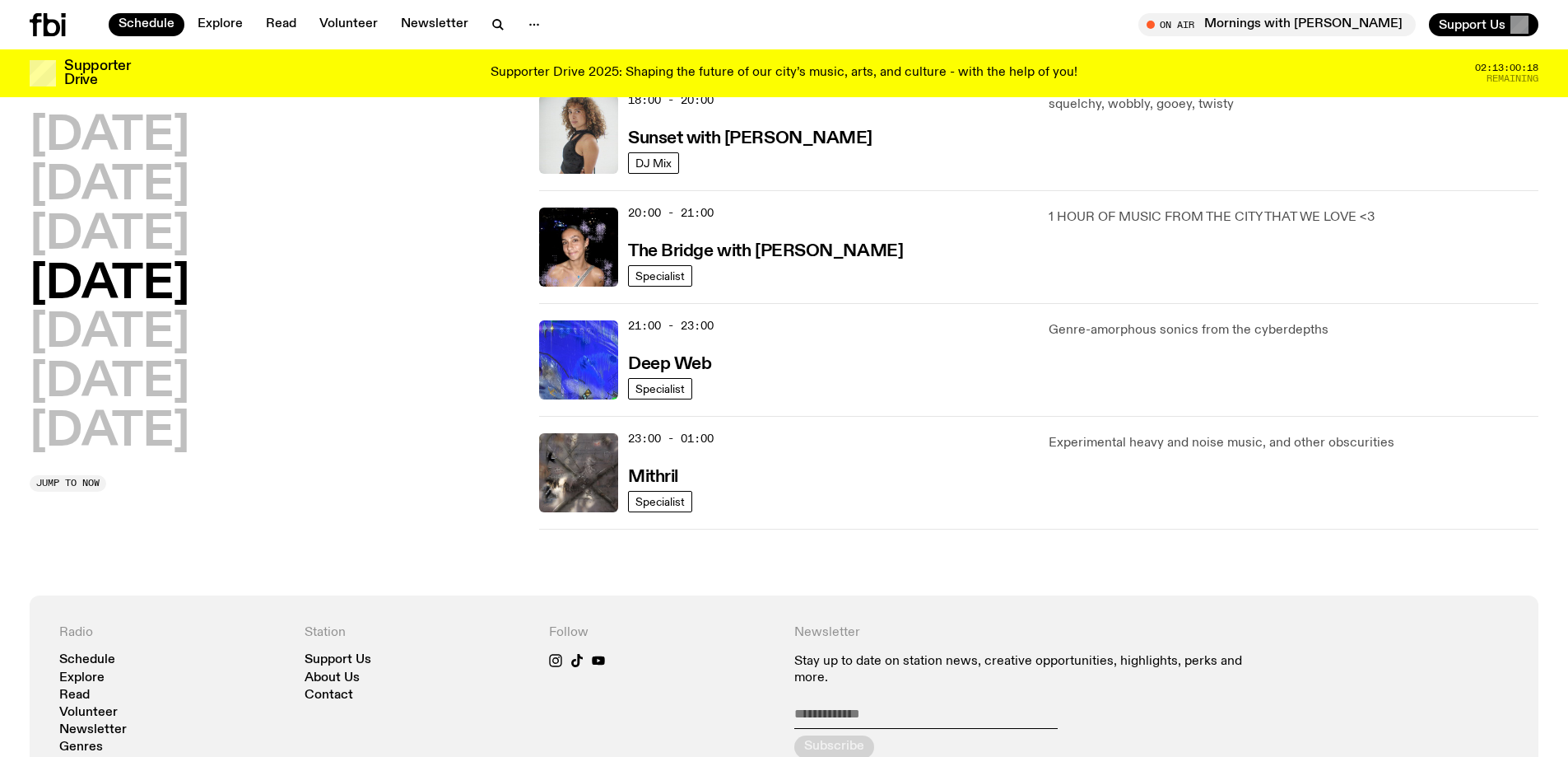
scroll to position [741, 0]
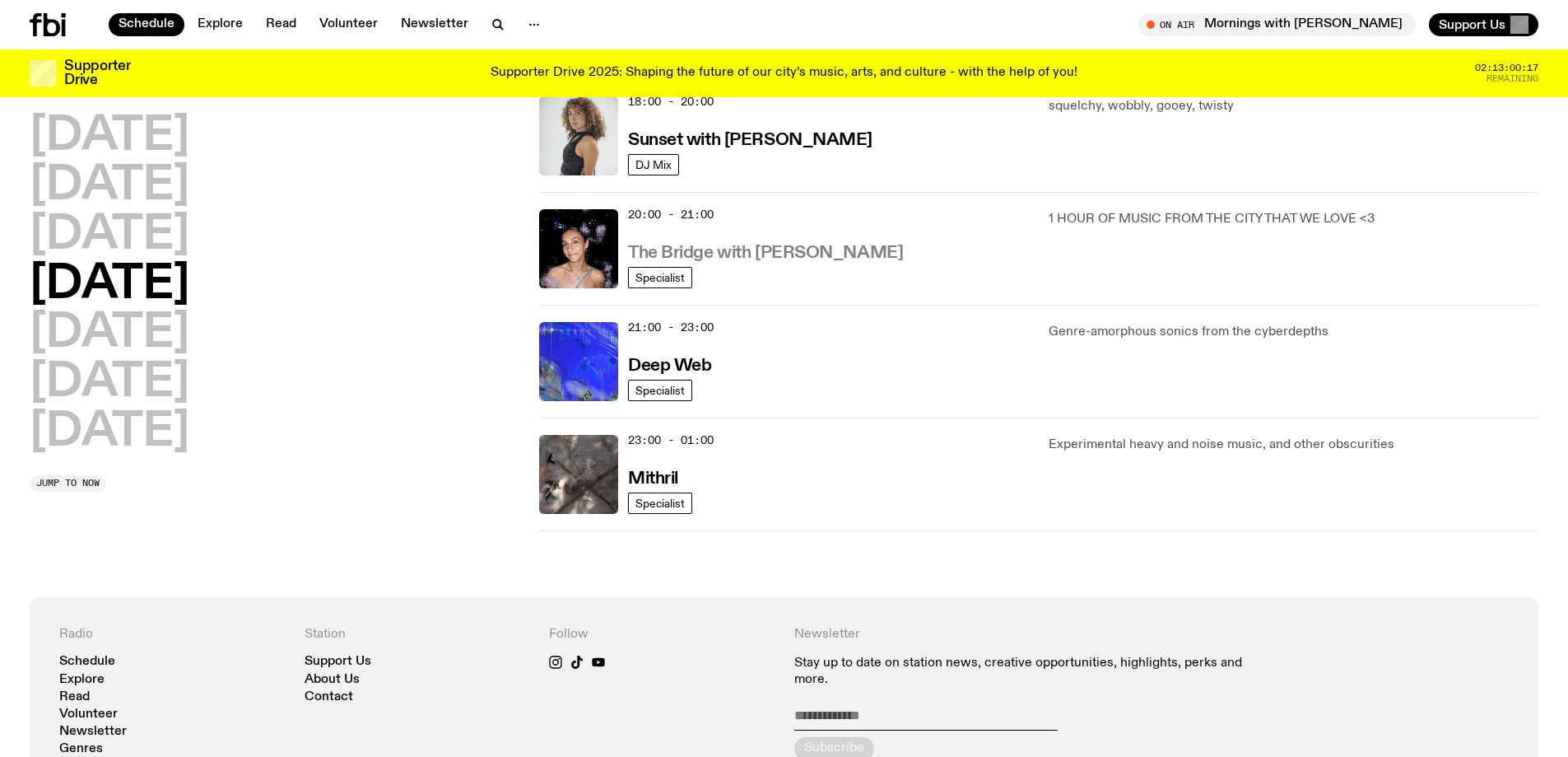
click at [748, 248] on h3 "The Bridge with [PERSON_NAME]" at bounding box center [765, 253] width 275 height 17
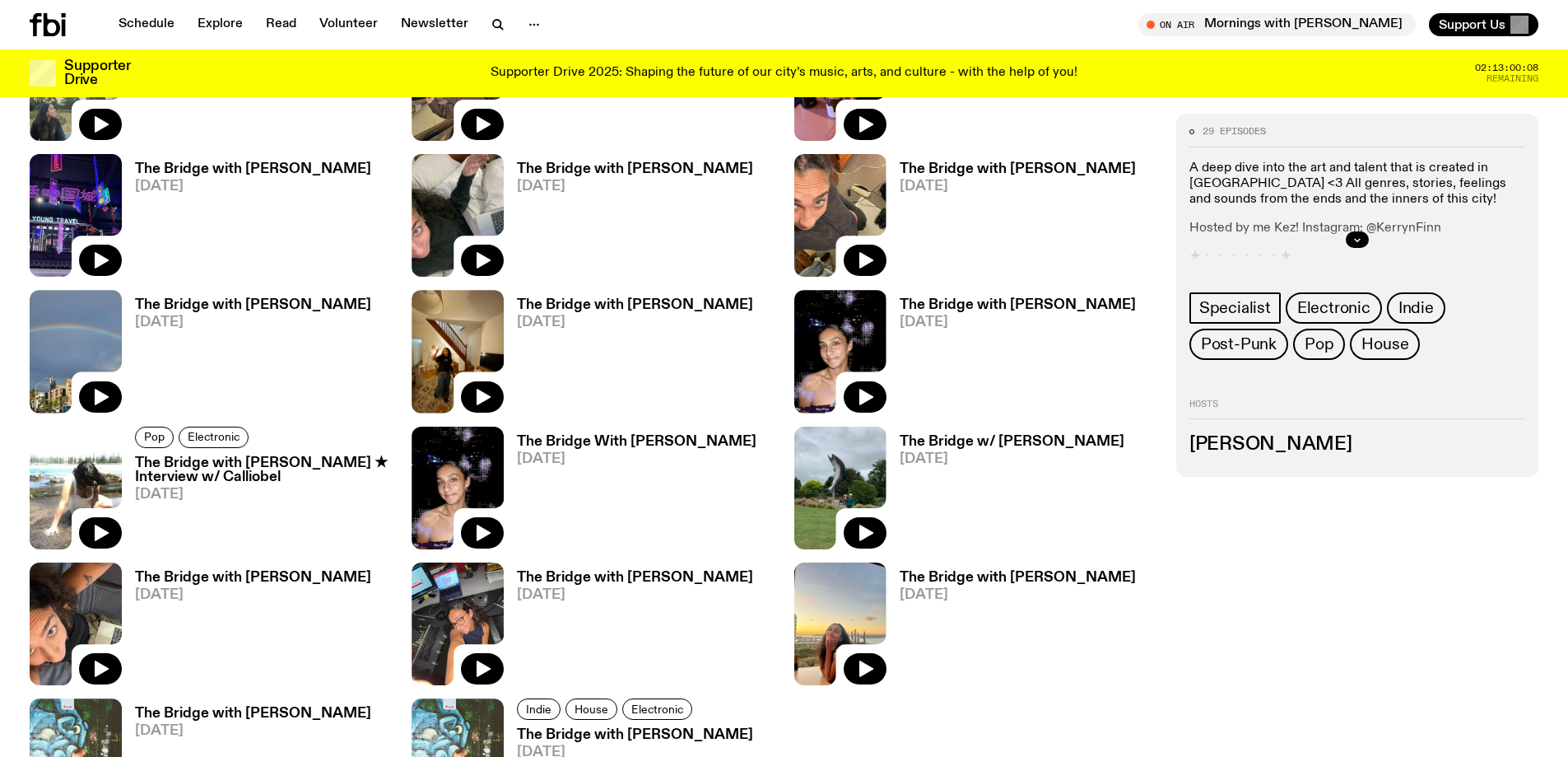
scroll to position [1471, 0]
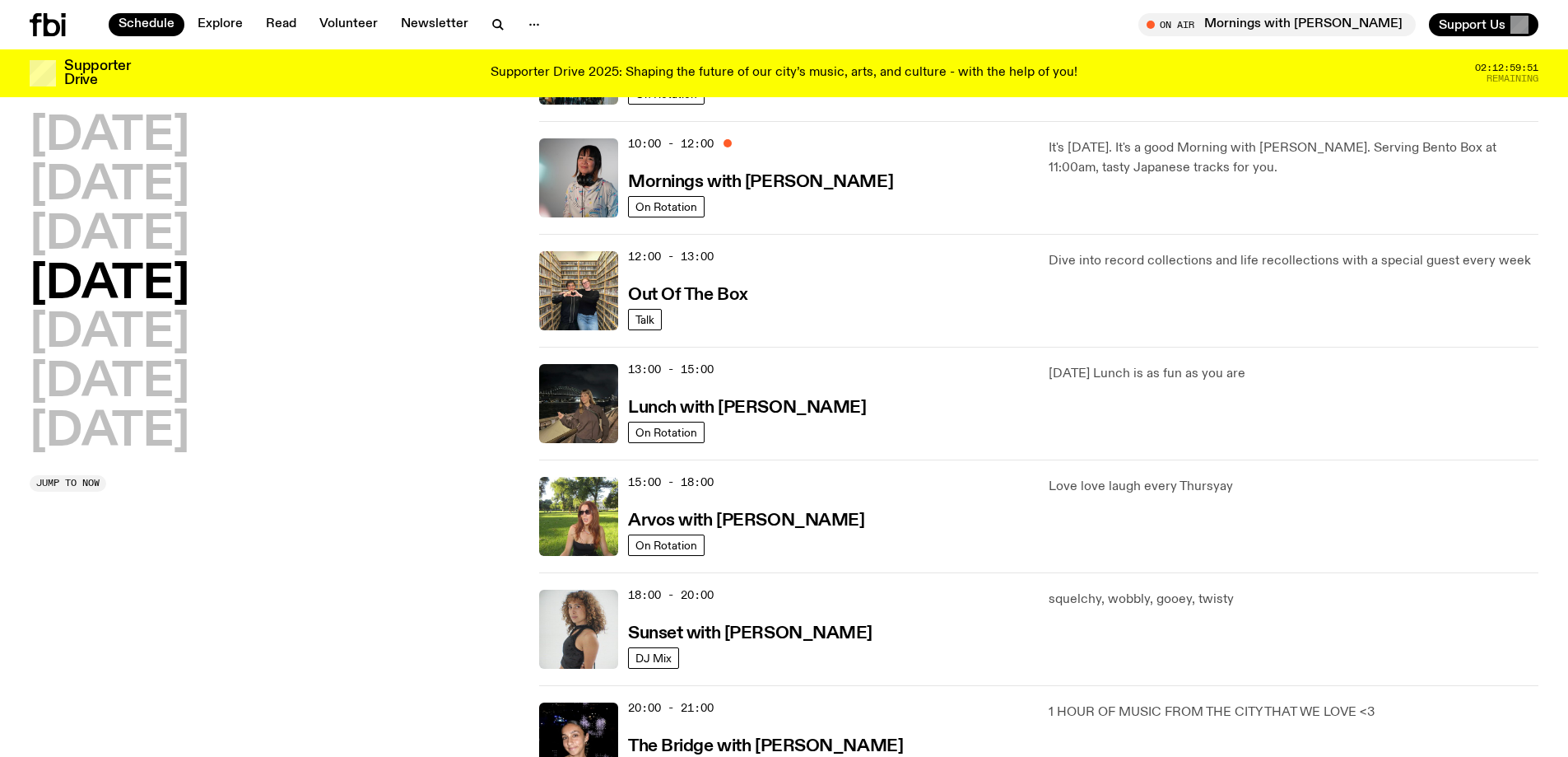
scroll to position [247, 0]
click at [237, 28] on link "Explore" at bounding box center [220, 25] width 65 height 23
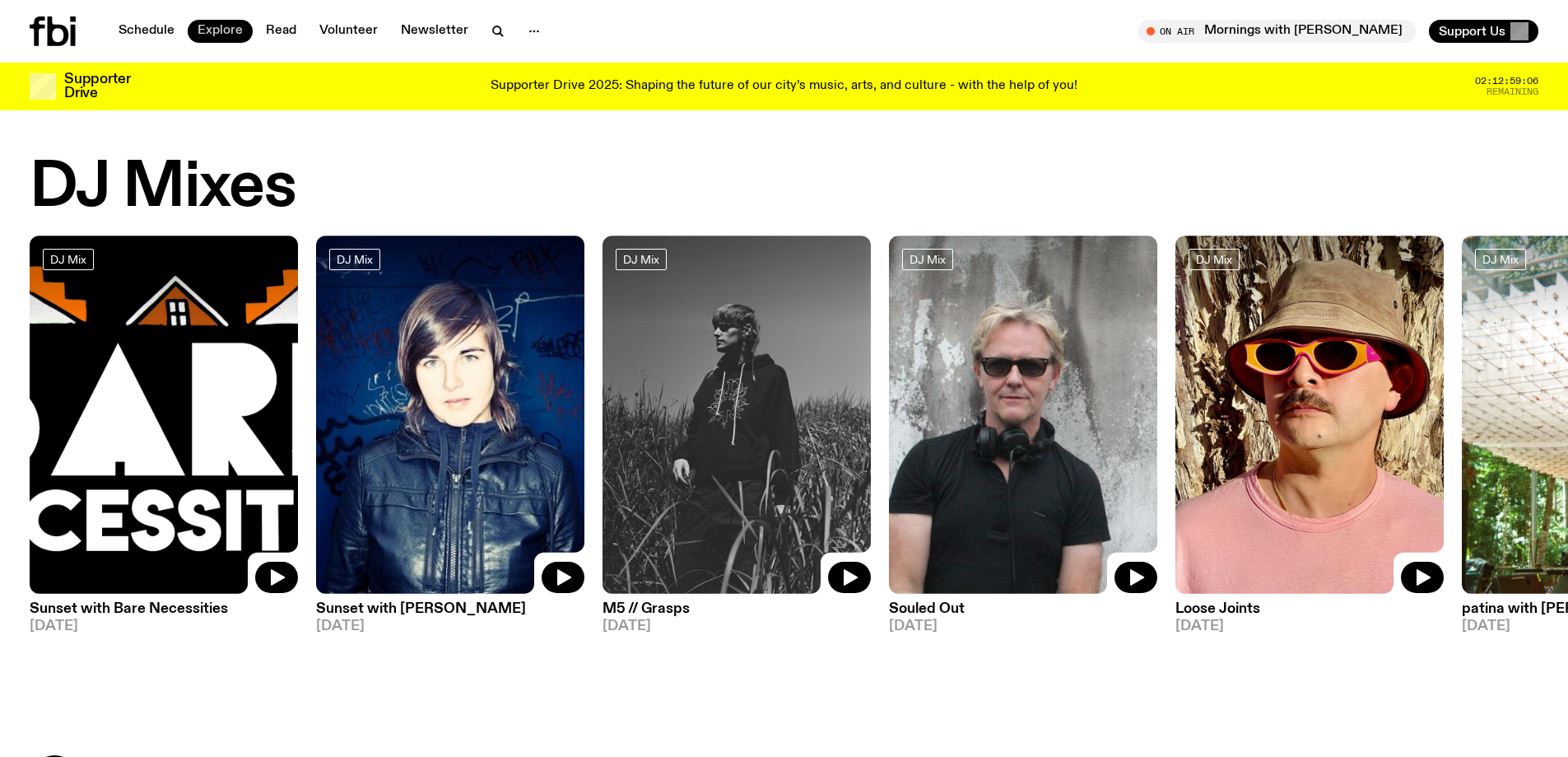
click at [246, 28] on link "Explore" at bounding box center [220, 31] width 65 height 23
click at [161, 28] on link "Schedule" at bounding box center [145, 31] width 75 height 23
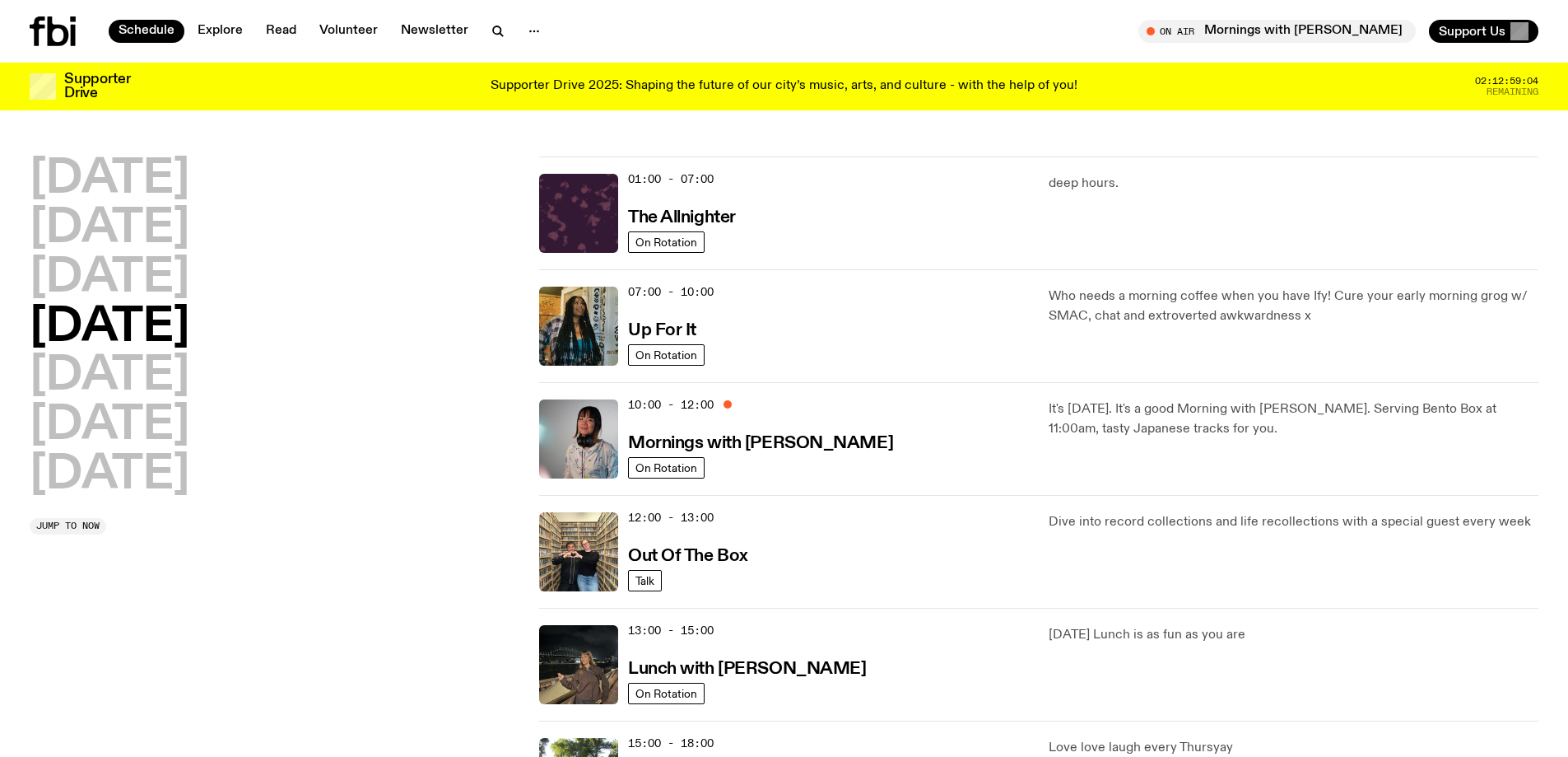
click at [189, 318] on h2 "[DATE]" at bounding box center [109, 327] width 160 height 46
